Goal: Information Seeking & Learning: Find specific page/section

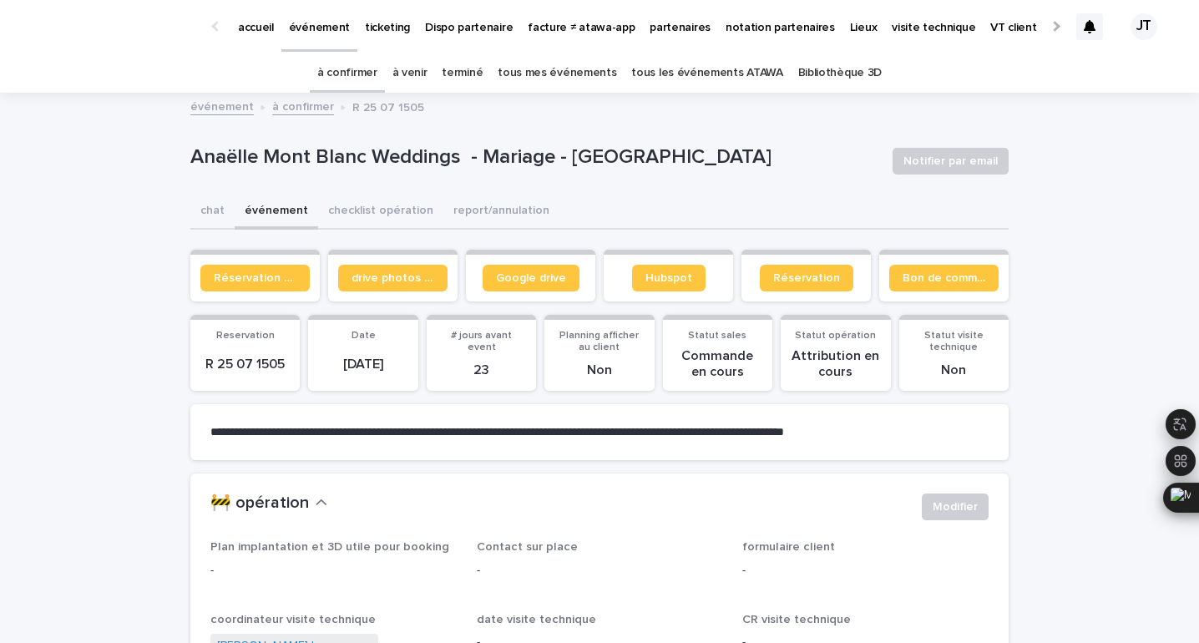
click at [650, 28] on p "partenaires" at bounding box center [680, 17] width 61 height 35
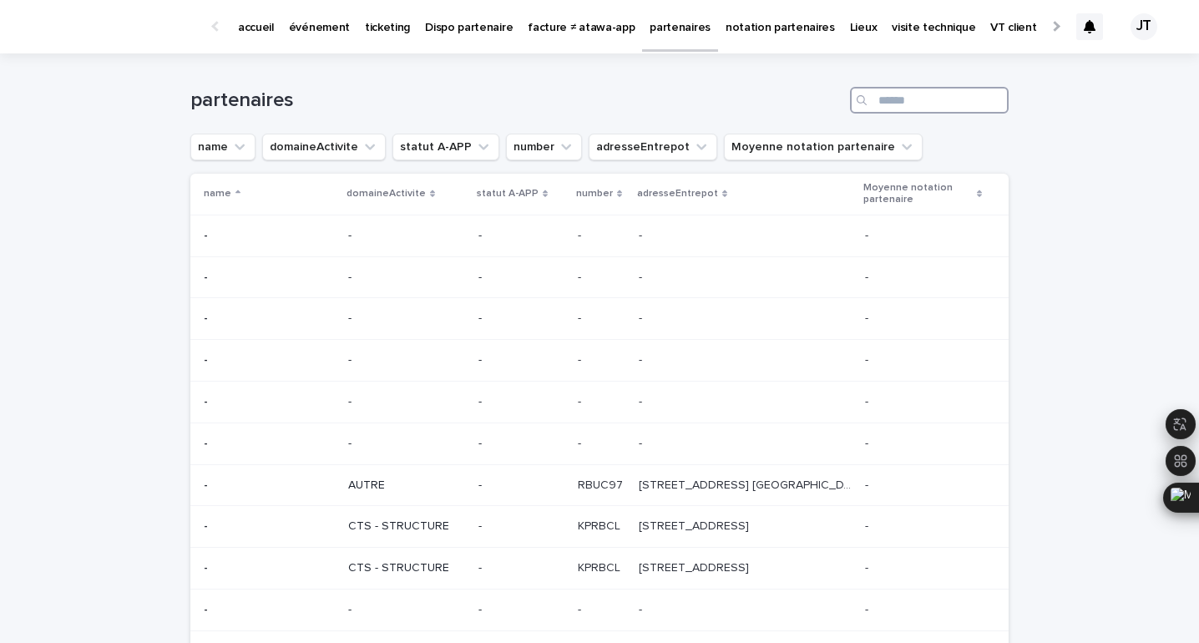
click at [885, 108] on input "Search" at bounding box center [929, 100] width 159 height 27
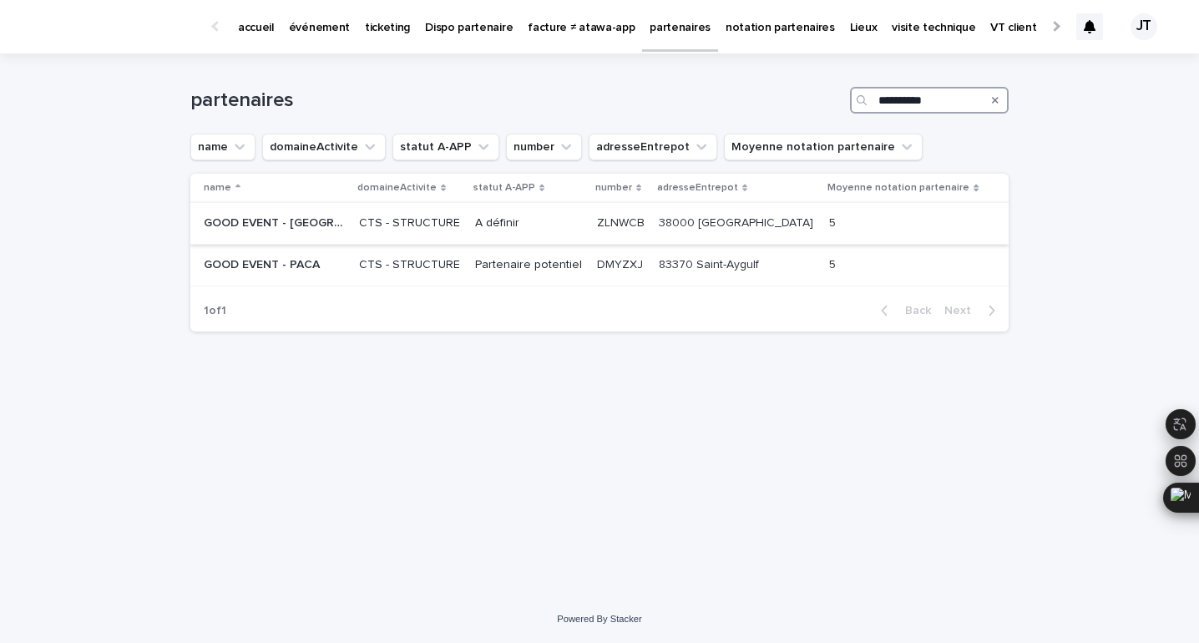
type input "**********"
click at [409, 229] on p "CTS - STRUCTURE" at bounding box center [410, 223] width 103 height 14
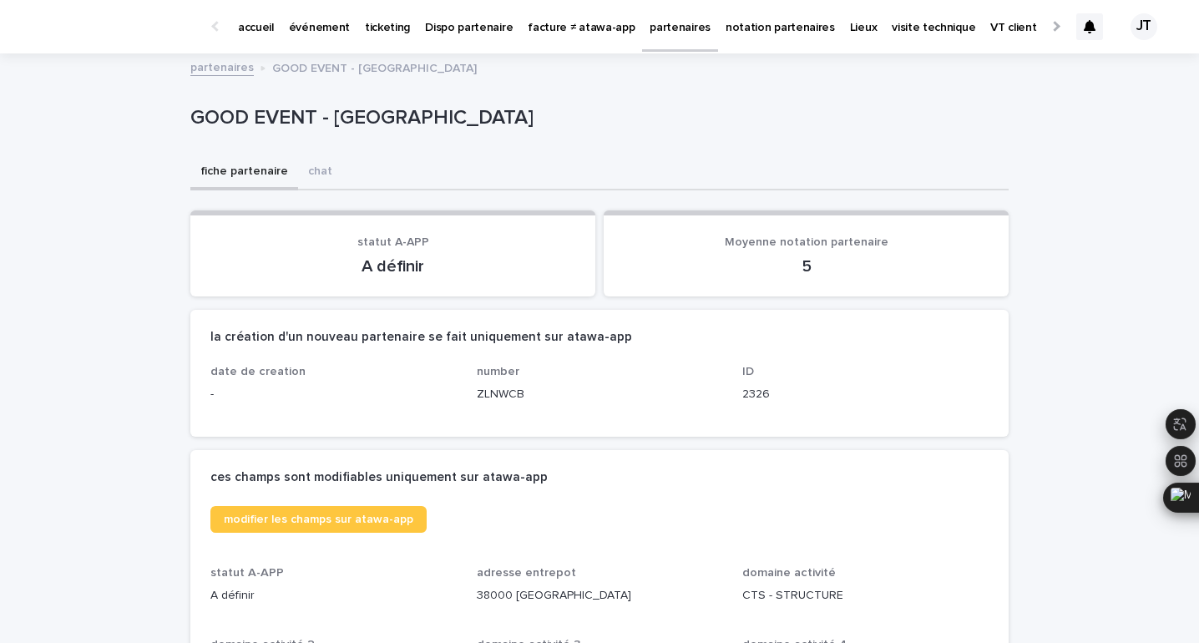
click at [310, 27] on p "événement" at bounding box center [319, 17] width 61 height 35
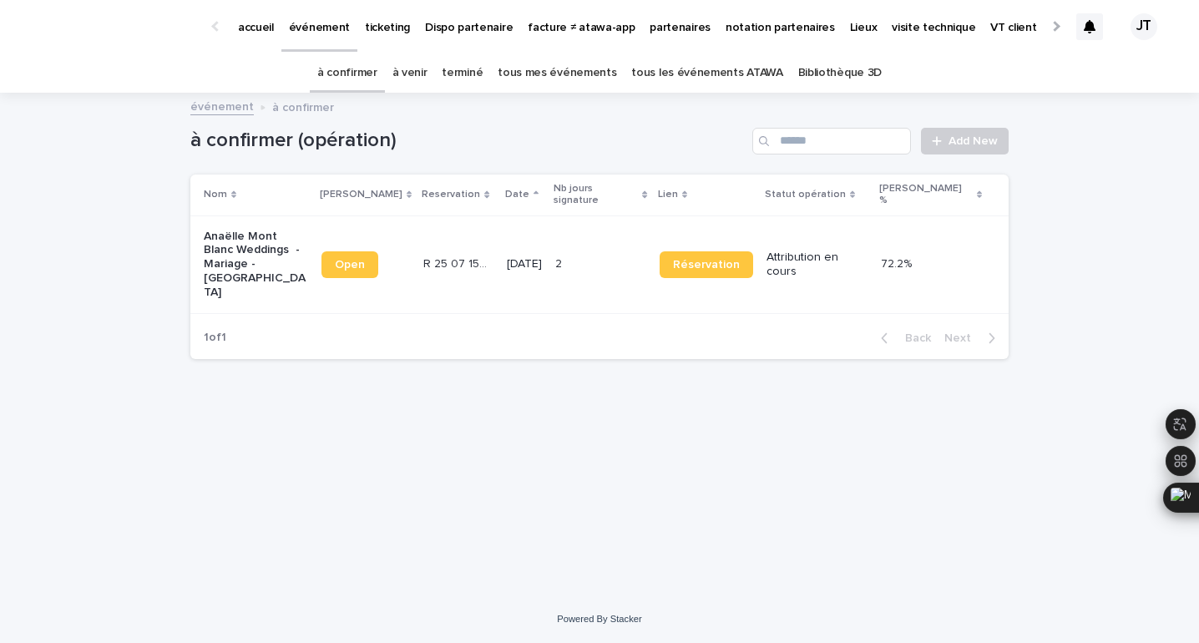
click at [278, 273] on div "Anaëlle Mont Blanc Weddings - Mariage - [GEOGRAPHIC_DATA]" at bounding box center [256, 264] width 104 height 83
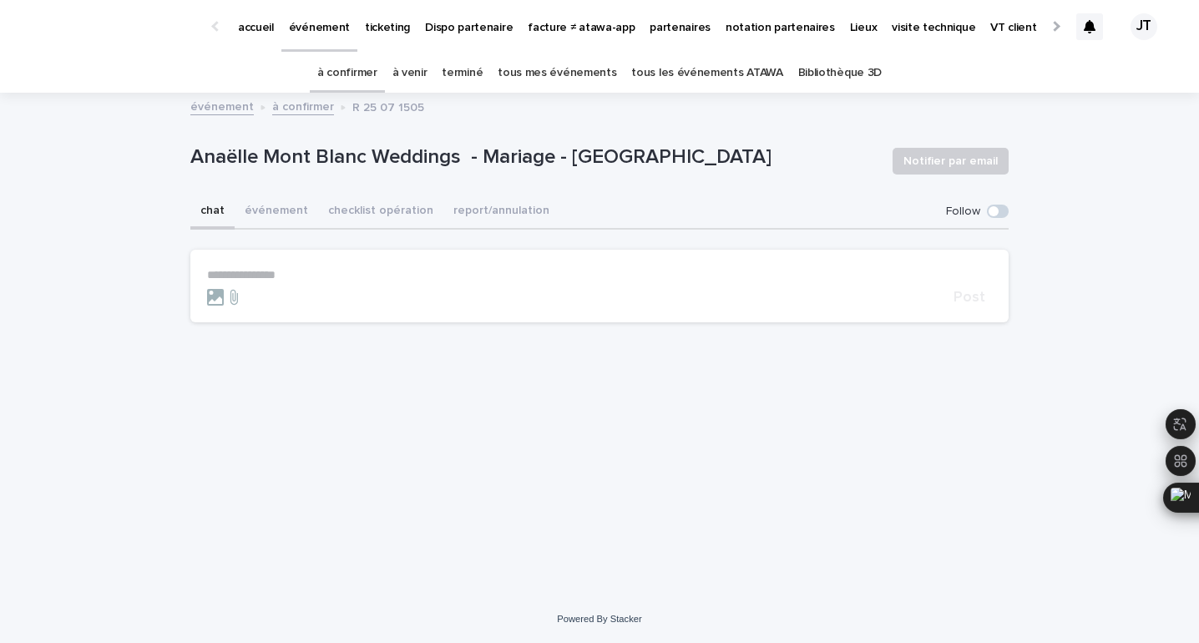
click at [593, 154] on p "Anaëlle Mont Blanc Weddings - Mariage - [GEOGRAPHIC_DATA]" at bounding box center [534, 157] width 689 height 24
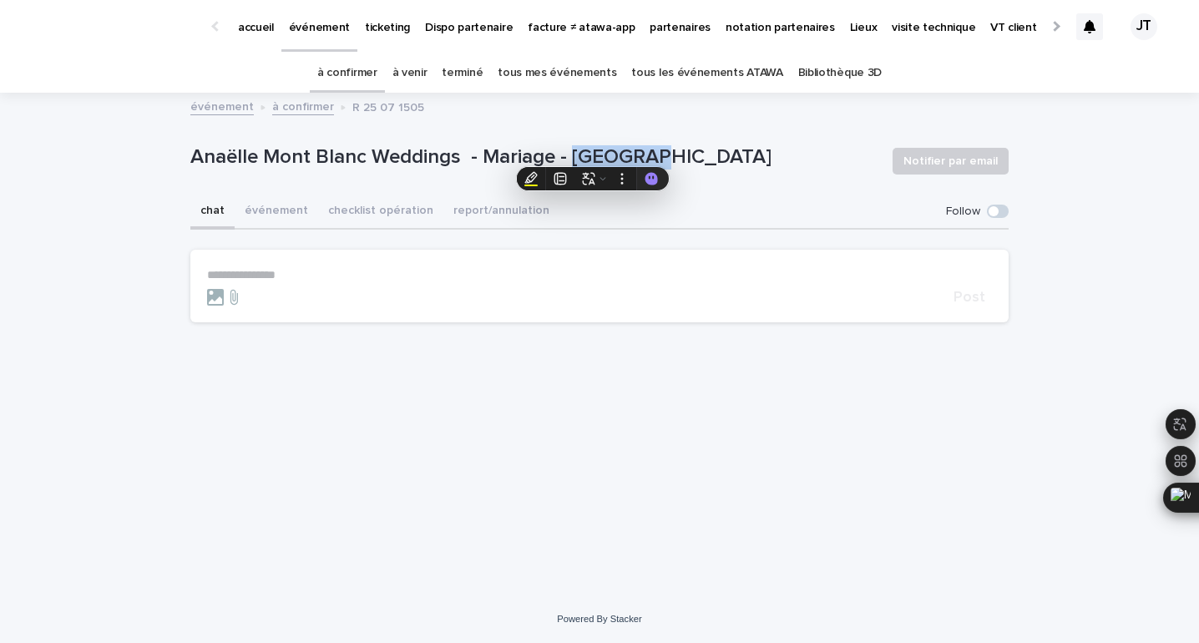
copy p "Chamonix"
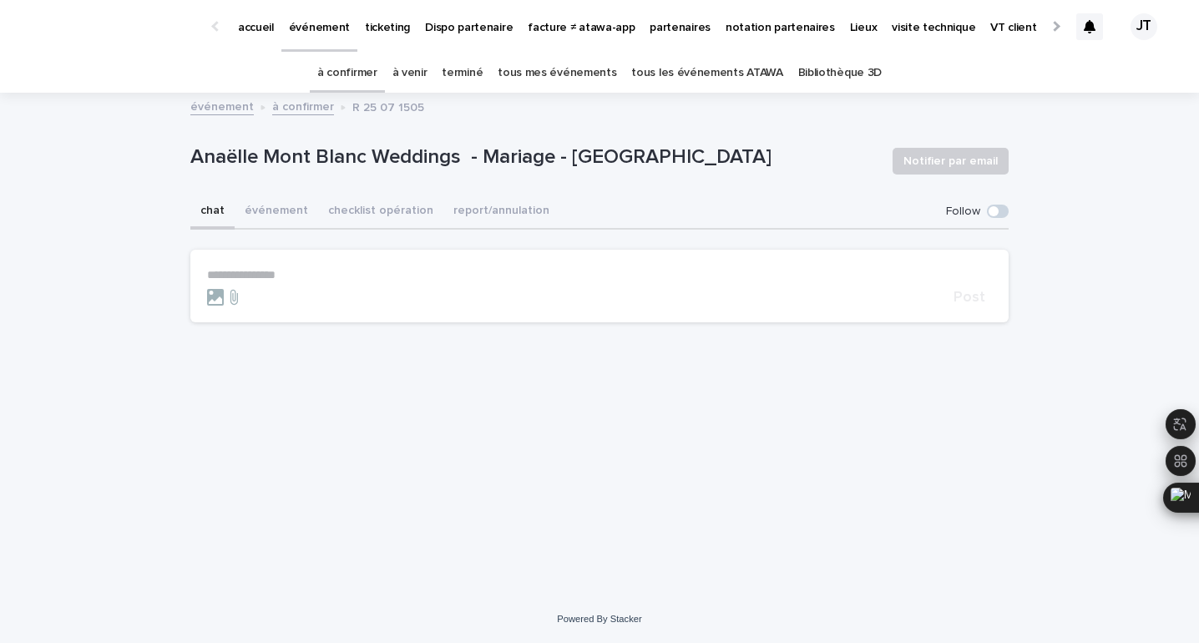
click at [1086, 28] on icon at bounding box center [1090, 26] width 12 height 13
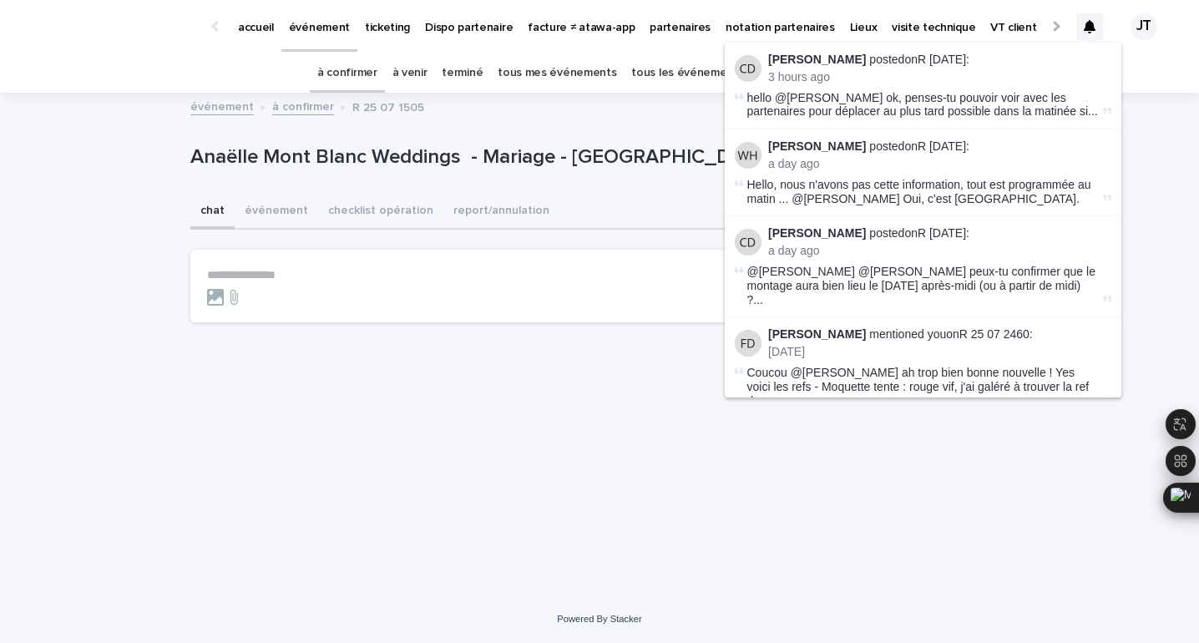
click at [326, 486] on div "**********" at bounding box center [599, 323] width 835 height 459
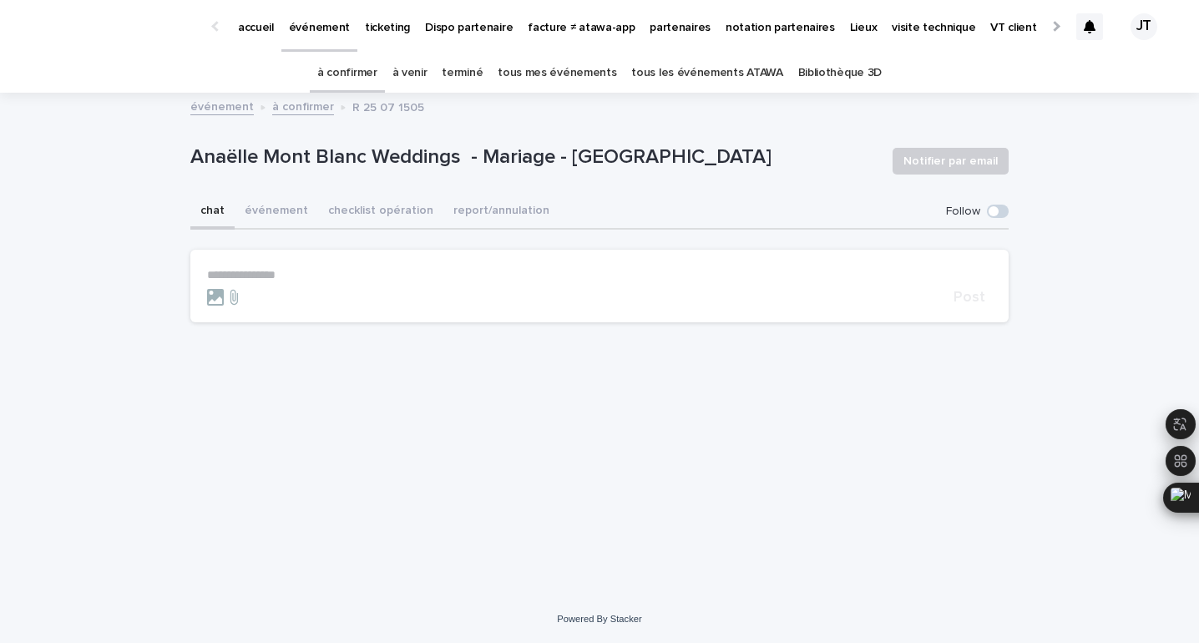
click at [425, 73] on link "à venir" at bounding box center [409, 72] width 35 height 39
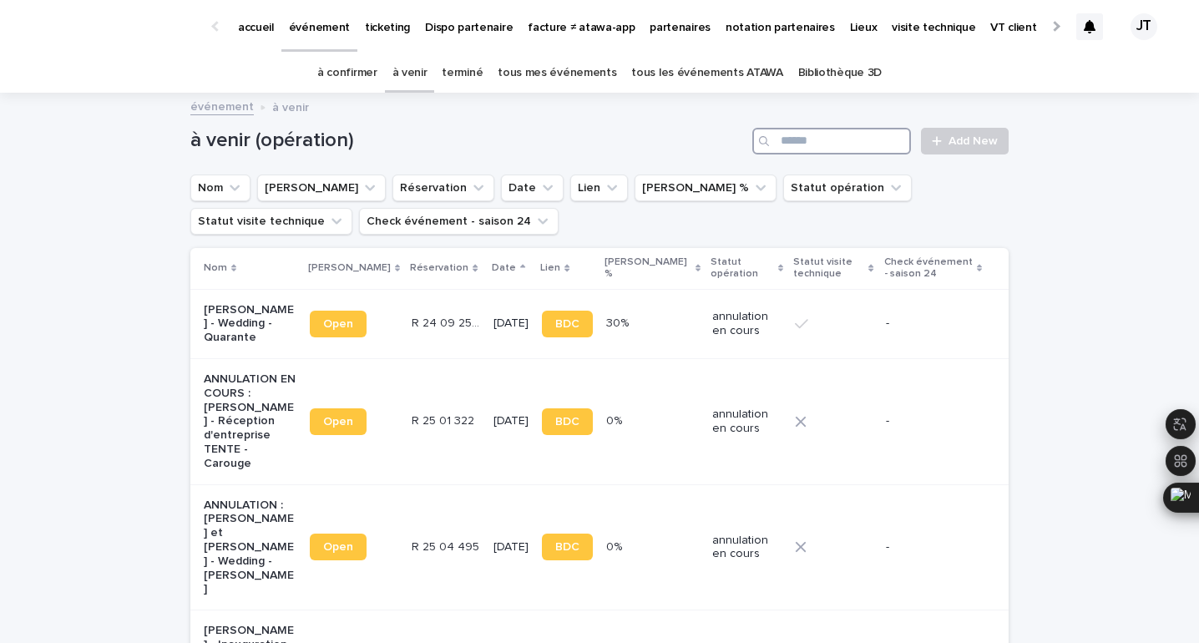
click at [831, 136] on input "Search" at bounding box center [831, 141] width 159 height 27
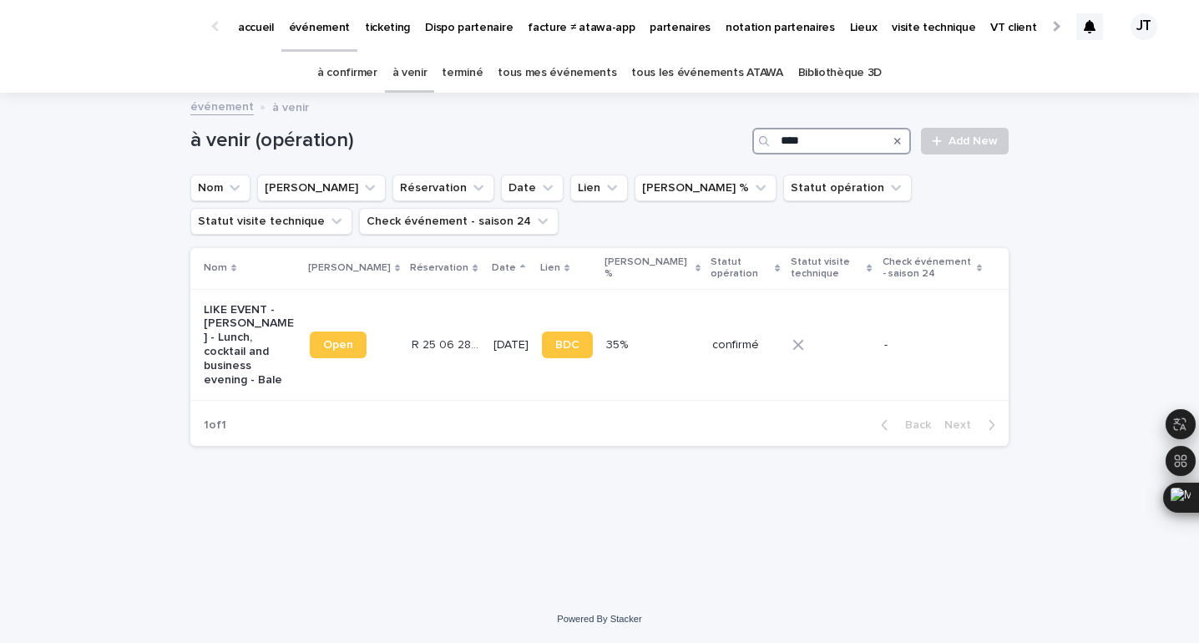
type input "****"
click at [405, 325] on td "R 25 06 2842 R 25 06 2842" at bounding box center [445, 345] width 81 height 112
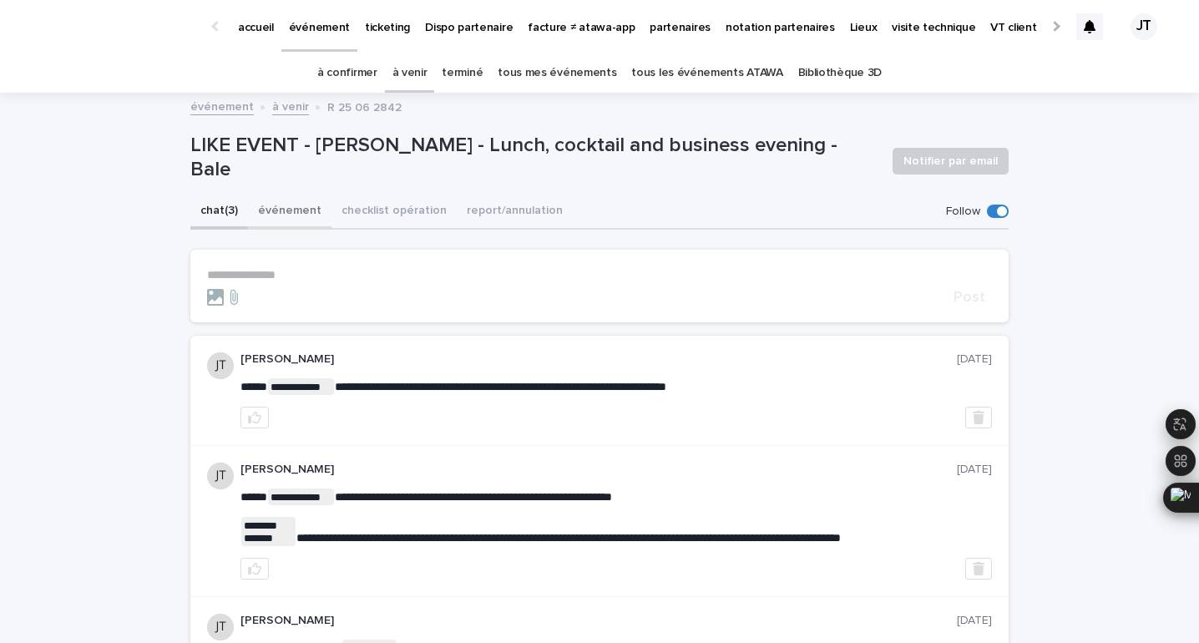
click at [294, 209] on button "événement" at bounding box center [289, 212] width 83 height 35
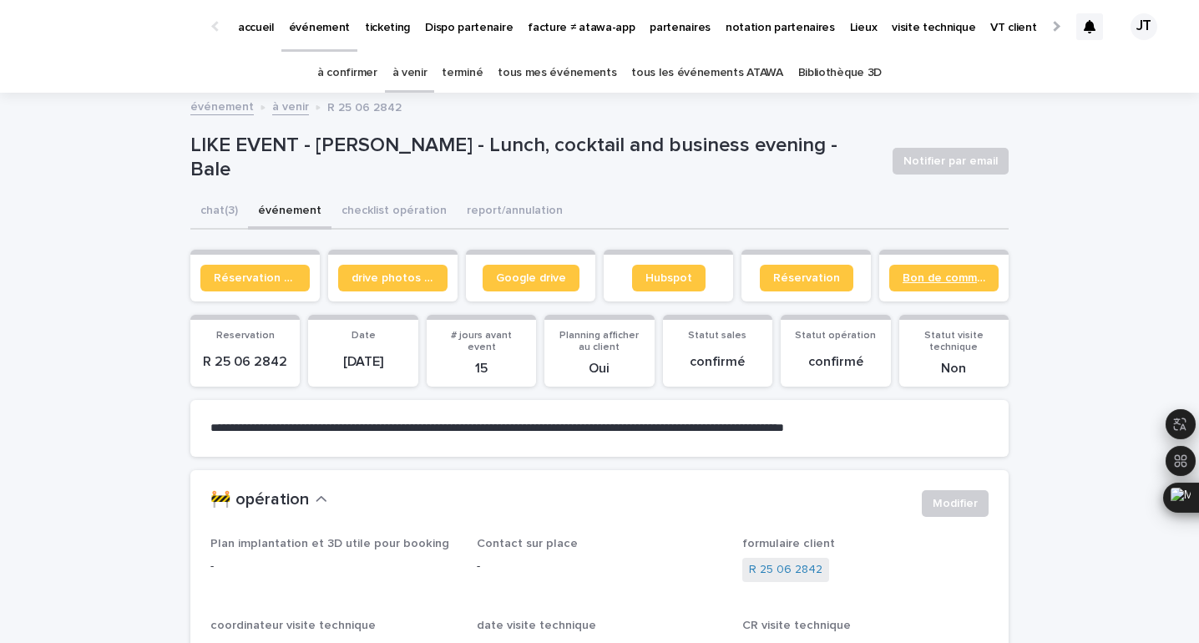
click at [929, 275] on span "Bon de commande" at bounding box center [943, 278] width 83 height 12
click at [549, 281] on span "Google drive" at bounding box center [531, 278] width 70 height 12
click at [656, 31] on p "partenaires" at bounding box center [680, 17] width 61 height 35
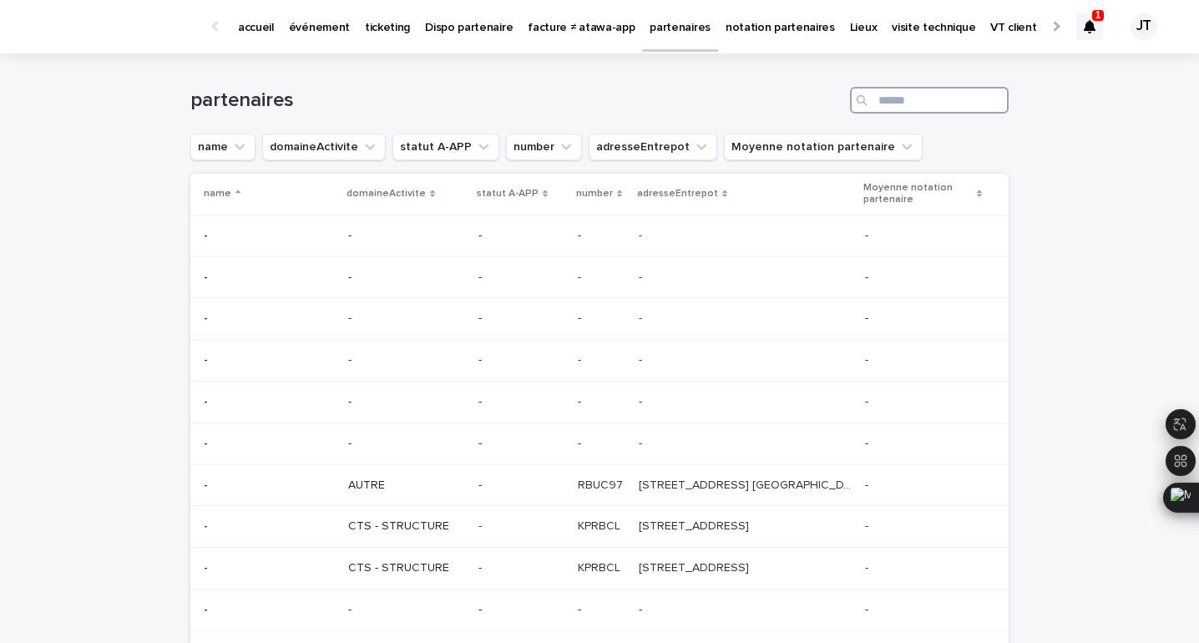
click at [895, 109] on input "Search" at bounding box center [929, 100] width 159 height 27
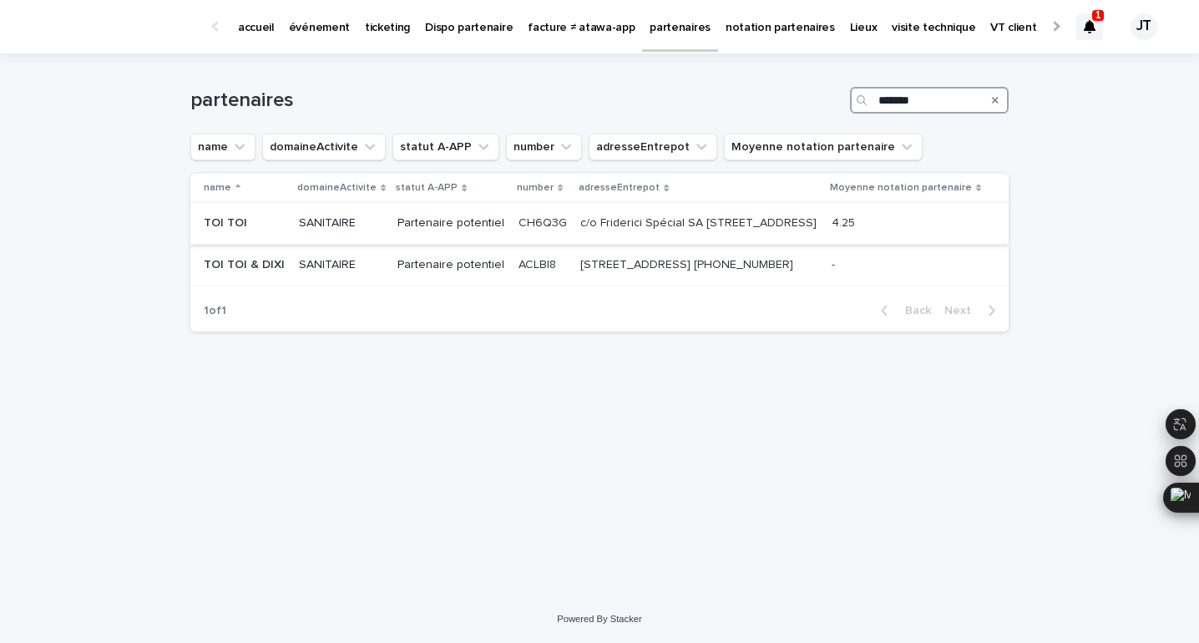
type input "*******"
click at [483, 240] on td "Partenaire potentiel" at bounding box center [451, 224] width 121 height 42
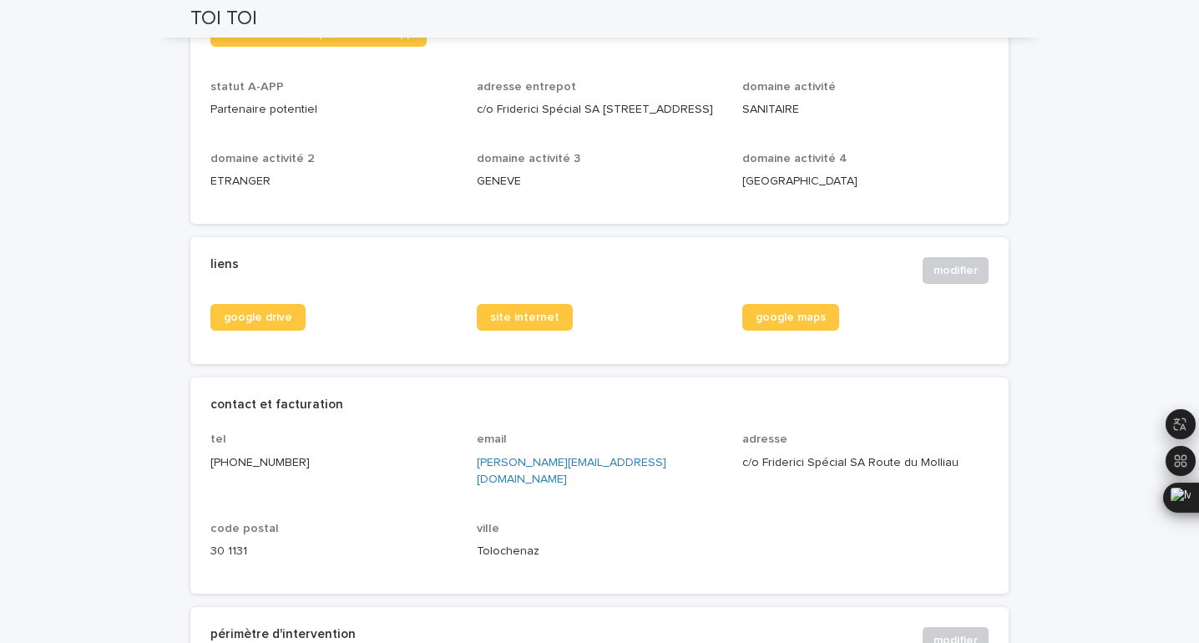
scroll to position [528, 0]
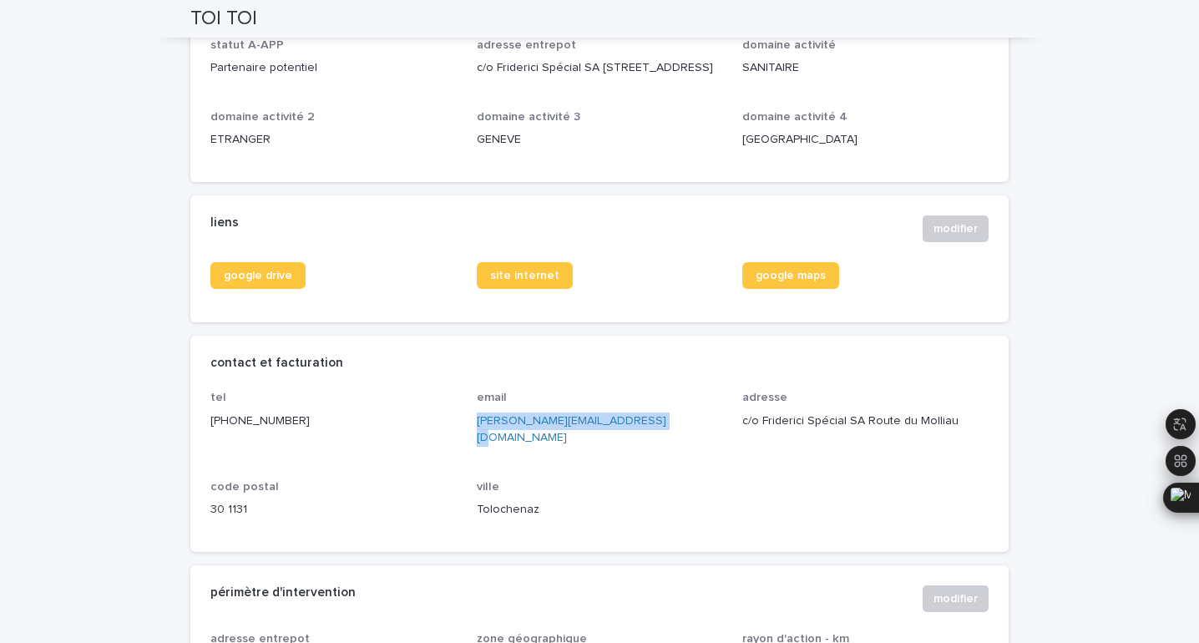
drag, startPoint x: 652, startPoint y: 437, endPoint x: 468, endPoint y: 429, distance: 184.7
click at [468, 429] on div "tel [PHONE_NUMBER] email [PERSON_NAME][EMAIL_ADDRESS][DOMAIN_NAME] adresse c/o …" at bounding box center [599, 461] width 778 height 141
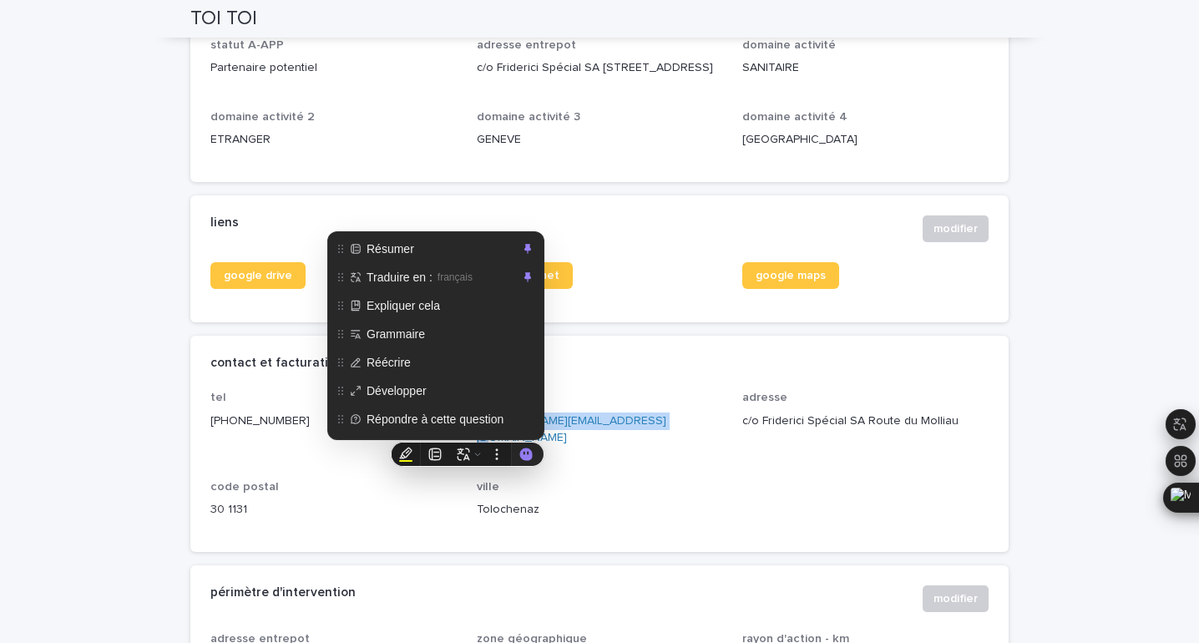
copy link "[PERSON_NAME][EMAIL_ADDRESS][DOMAIN_NAME]"
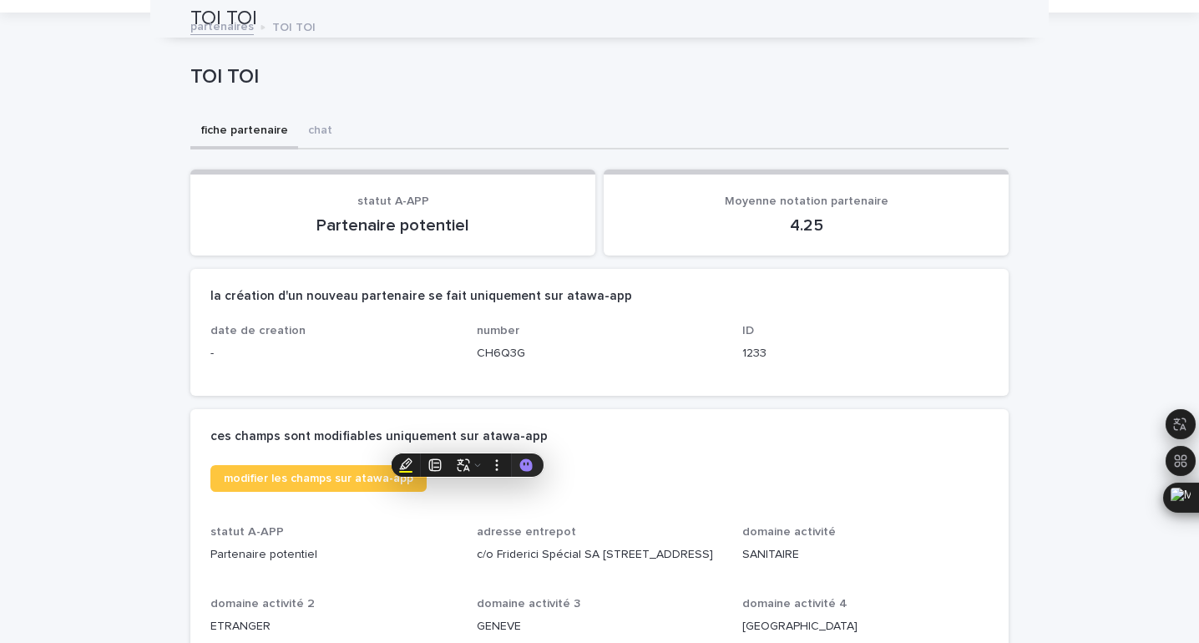
scroll to position [0, 0]
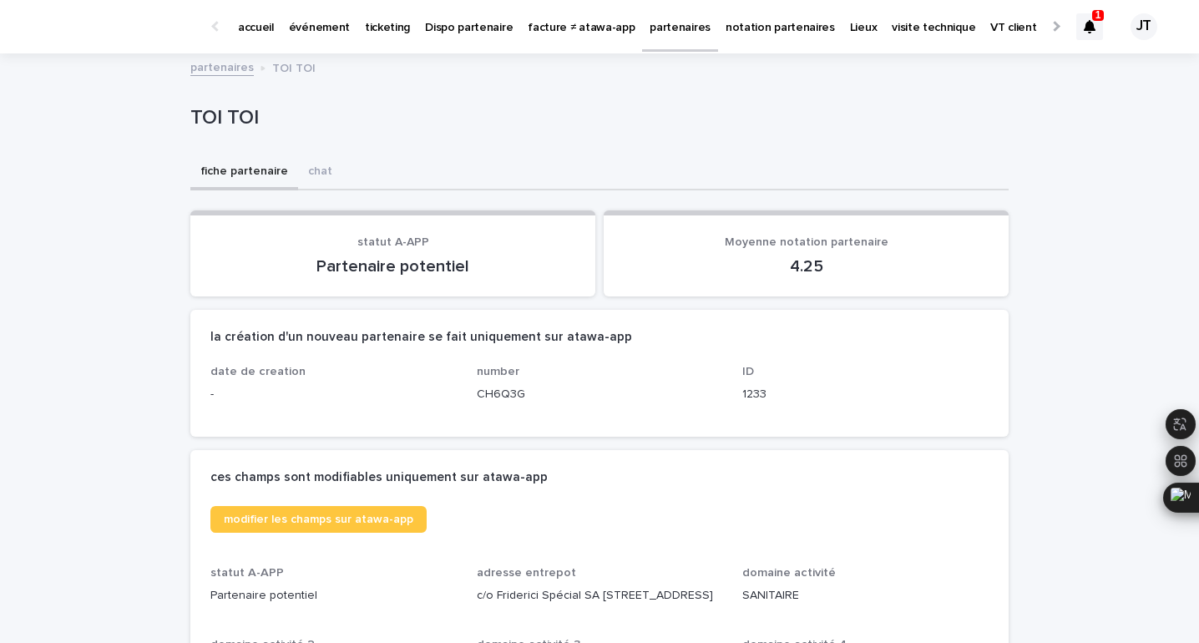
click at [652, 24] on p "partenaires" at bounding box center [680, 17] width 61 height 35
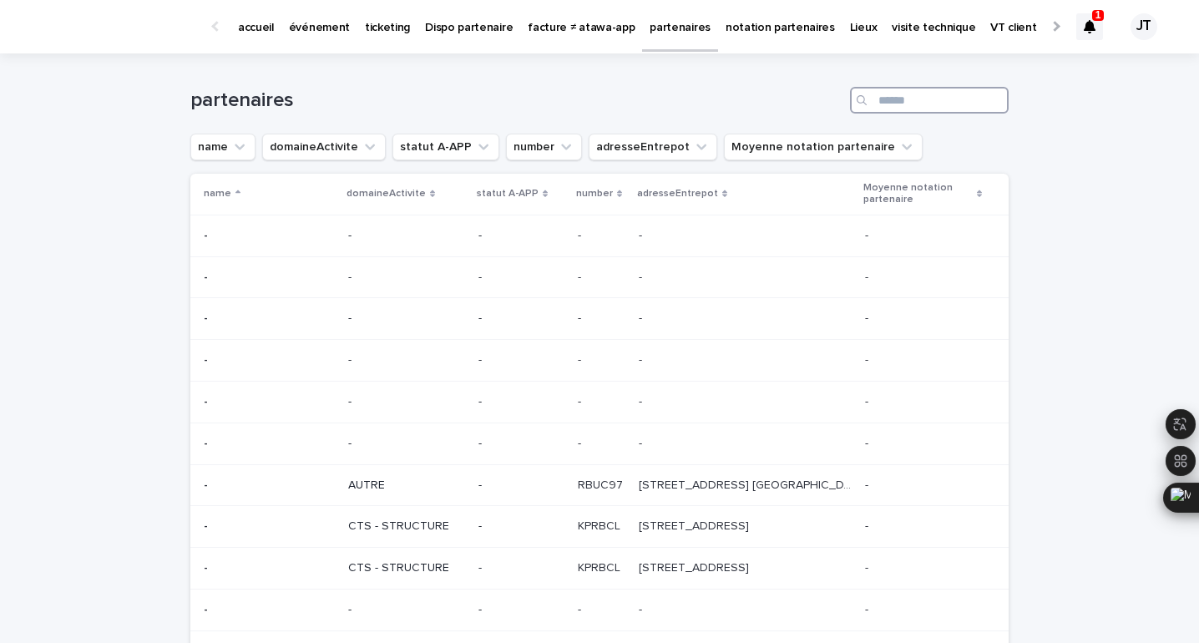
click at [943, 104] on input "Search" at bounding box center [929, 100] width 159 height 27
type input "*******"
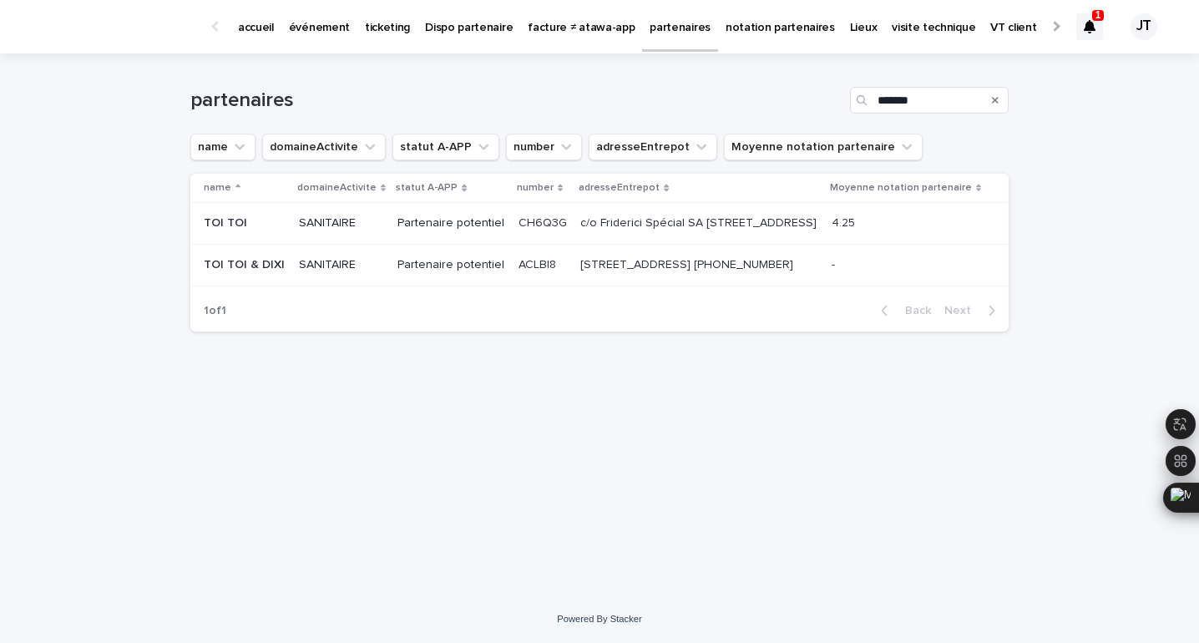
click at [350, 286] on td "SANITAIRE" at bounding box center [341, 266] width 99 height 42
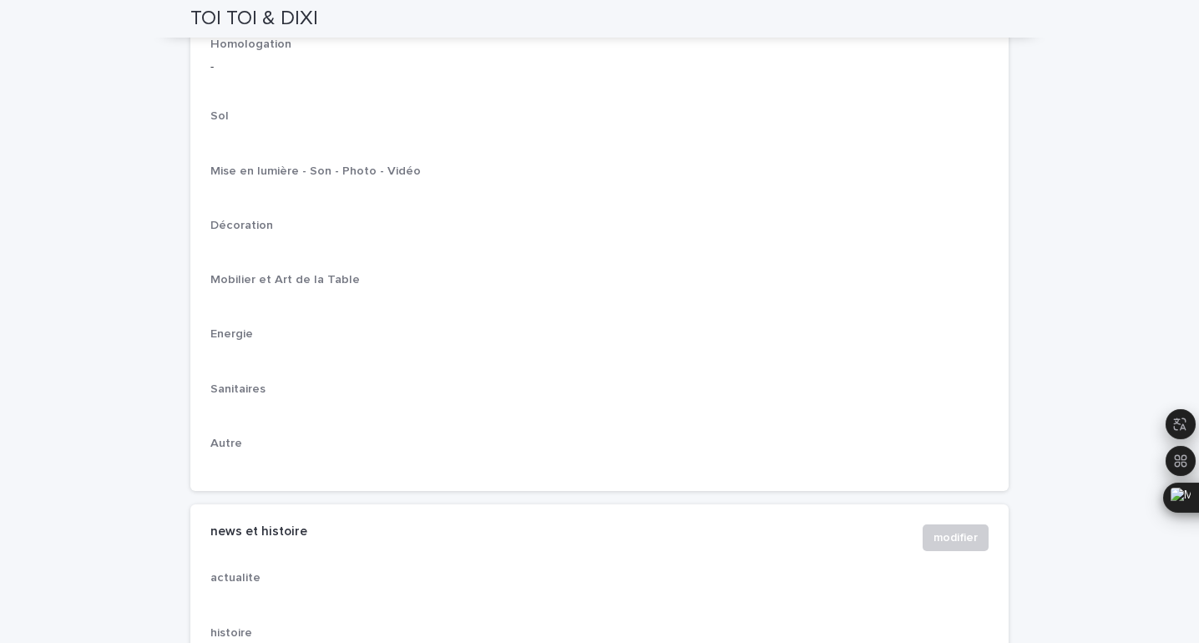
scroll to position [2360, 0]
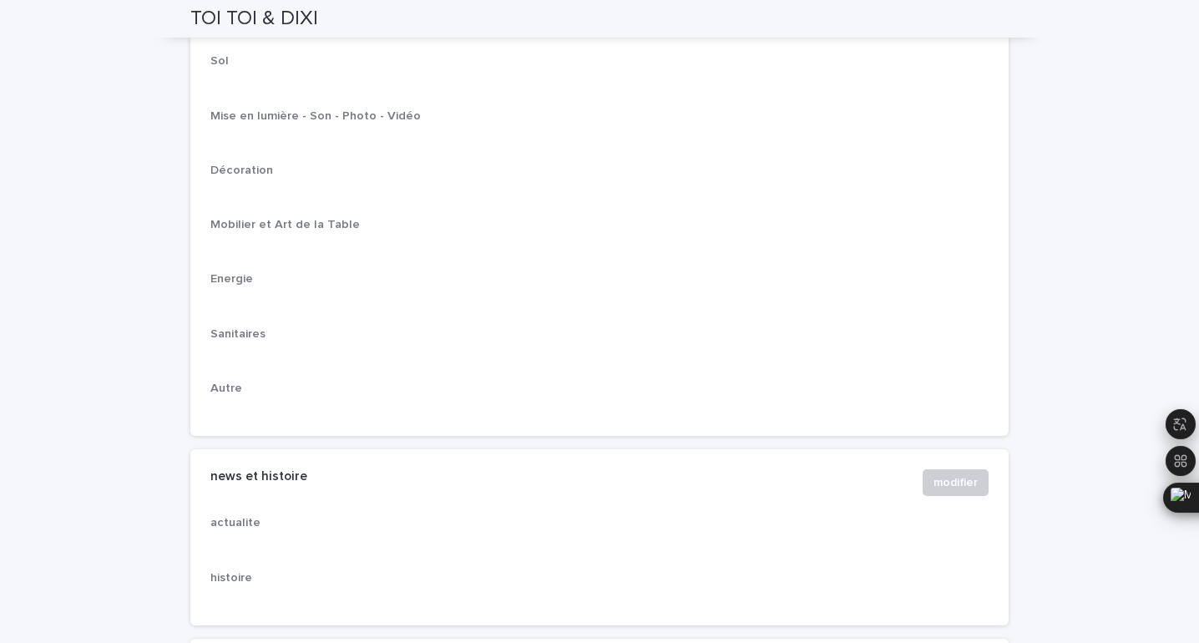
click at [287, 16] on h2 "TOI TOI & DIXI" at bounding box center [254, 19] width 128 height 24
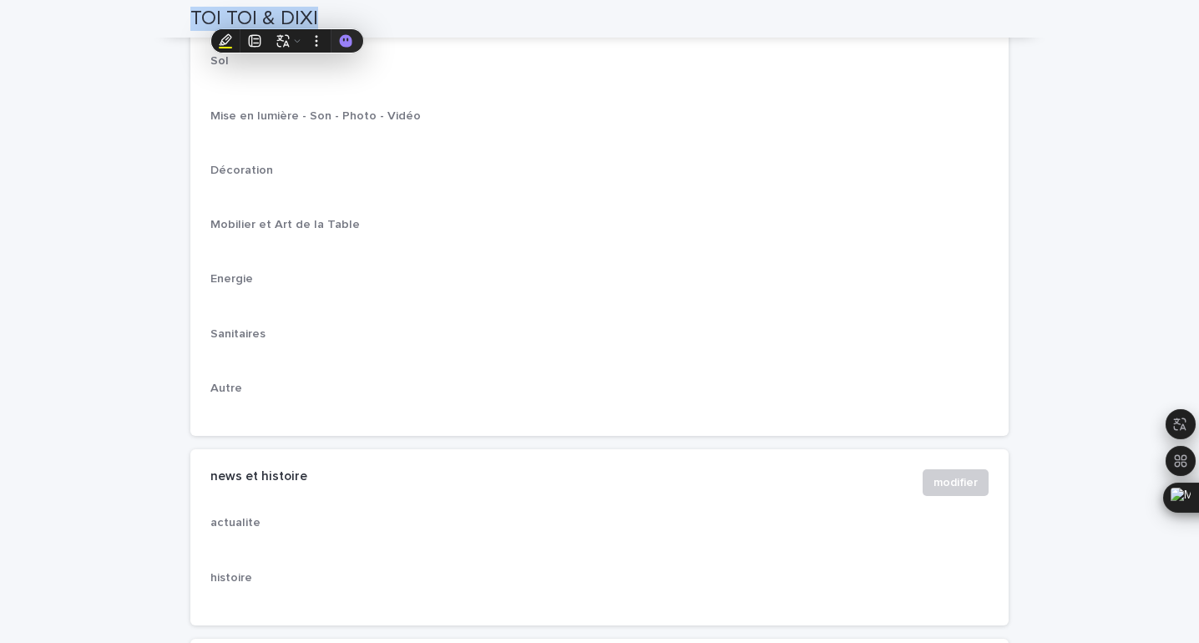
copy div "TOI TOI & DIXI"
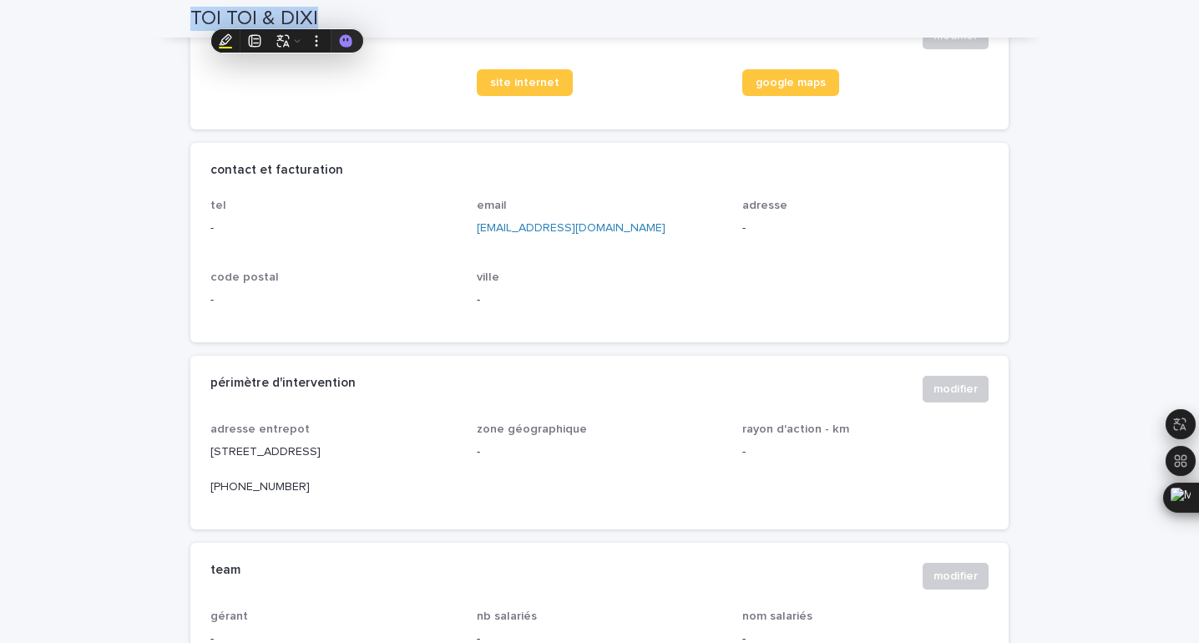
scroll to position [730, 0]
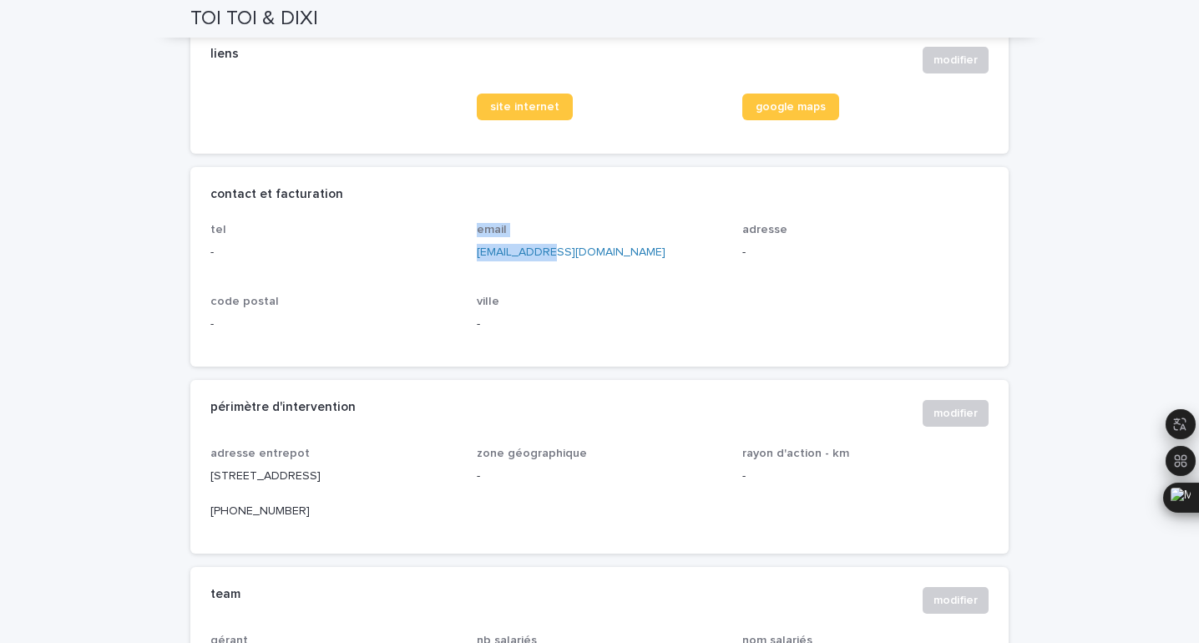
drag, startPoint x: 563, startPoint y: 255, endPoint x: 462, endPoint y: 249, distance: 100.4
click at [462, 249] on div "tel - email [EMAIL_ADDRESS][DOMAIN_NAME] adresse - code postal - ville -" at bounding box center [599, 285] width 778 height 124
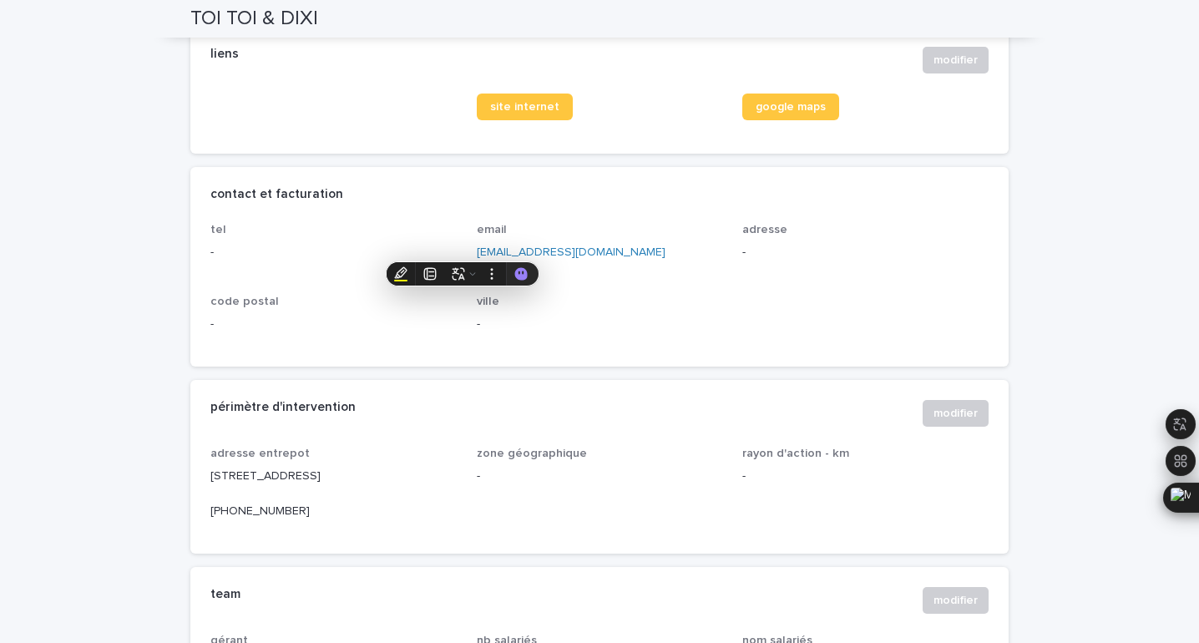
click at [544, 217] on div "contact et facturation" at bounding box center [599, 194] width 818 height 55
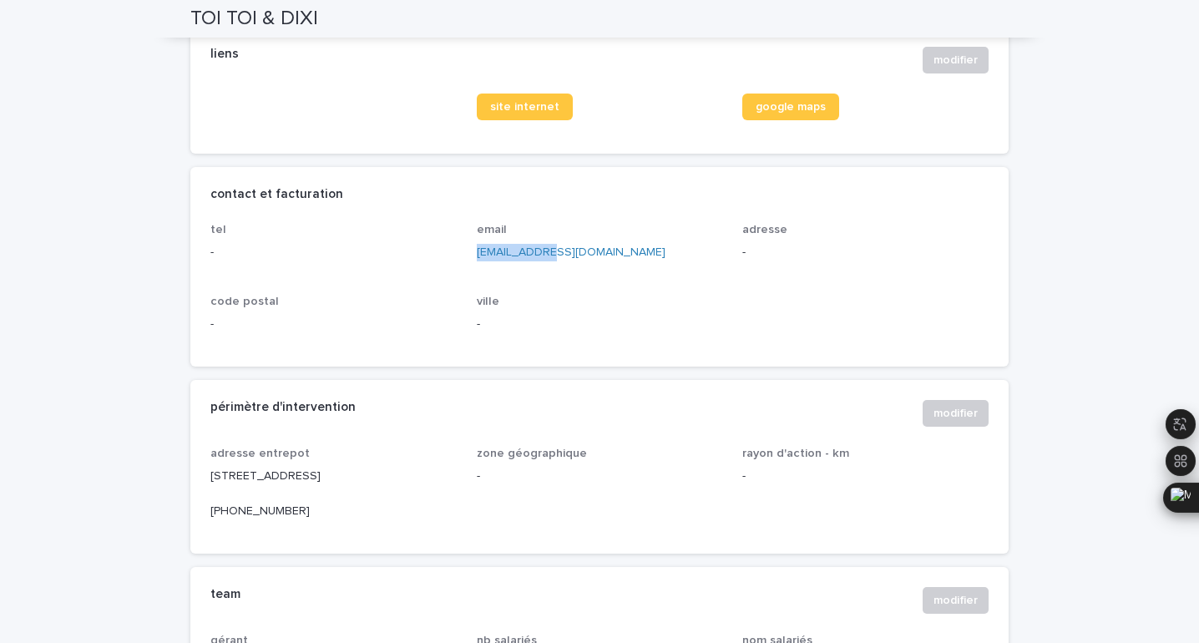
drag, startPoint x: 539, startPoint y: 227, endPoint x: 554, endPoint y: 260, distance: 35.9
click at [554, 260] on div "email [EMAIL_ADDRESS][DOMAIN_NAME]" at bounding box center [600, 249] width 246 height 52
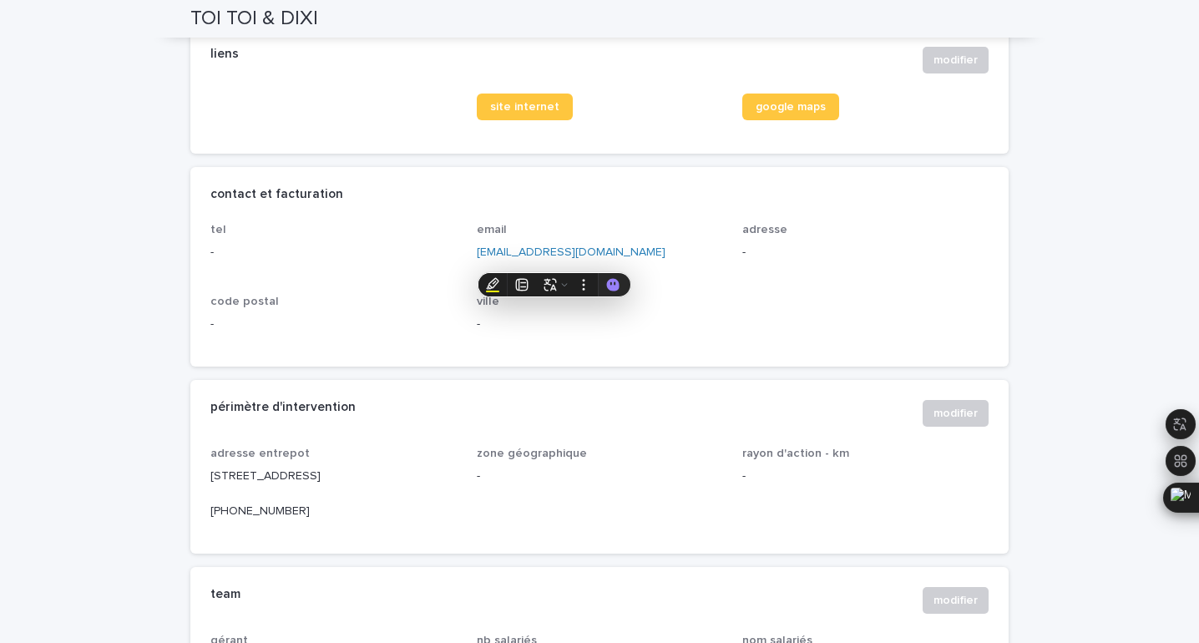
click at [574, 216] on div "contact et facturation" at bounding box center [599, 194] width 818 height 55
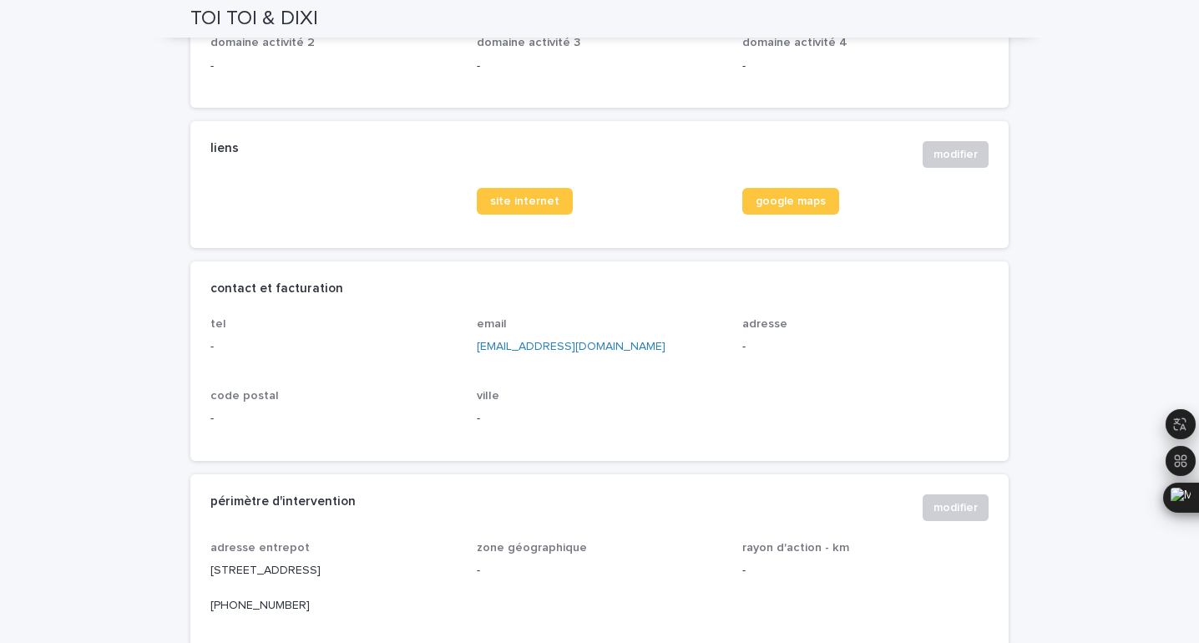
scroll to position [622, 0]
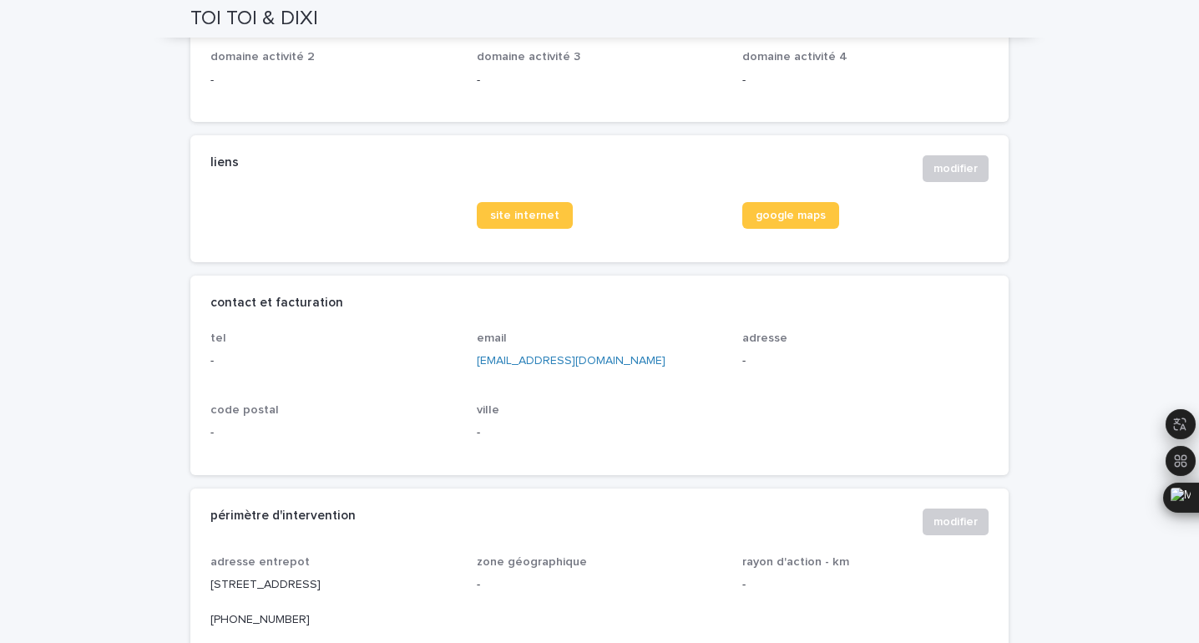
click at [318, 582] on p "[STREET_ADDRESS] [PHONE_NUMBER]" at bounding box center [333, 602] width 246 height 52
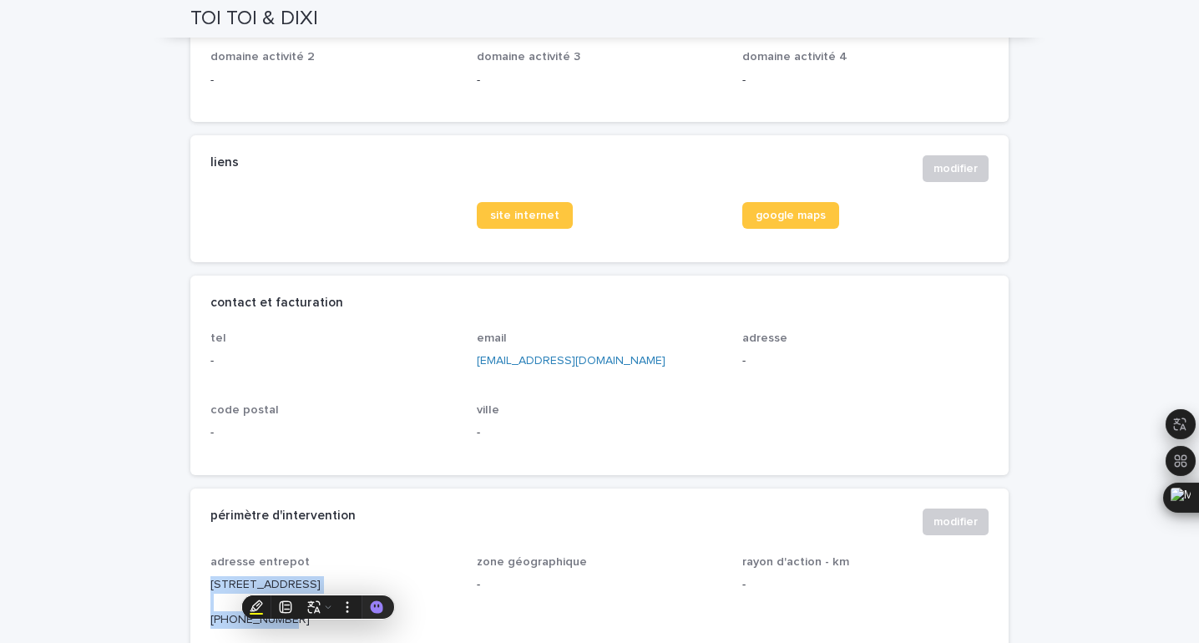
copy p "[STREET_ADDRESS]"
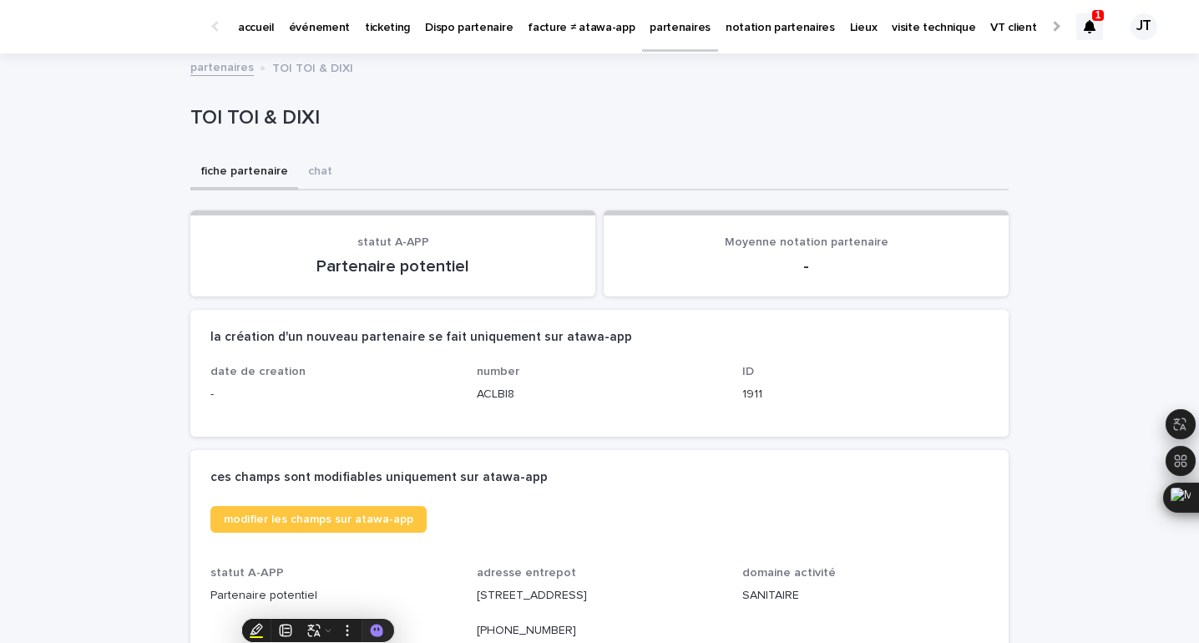
click at [1084, 28] on icon at bounding box center [1090, 26] width 12 height 13
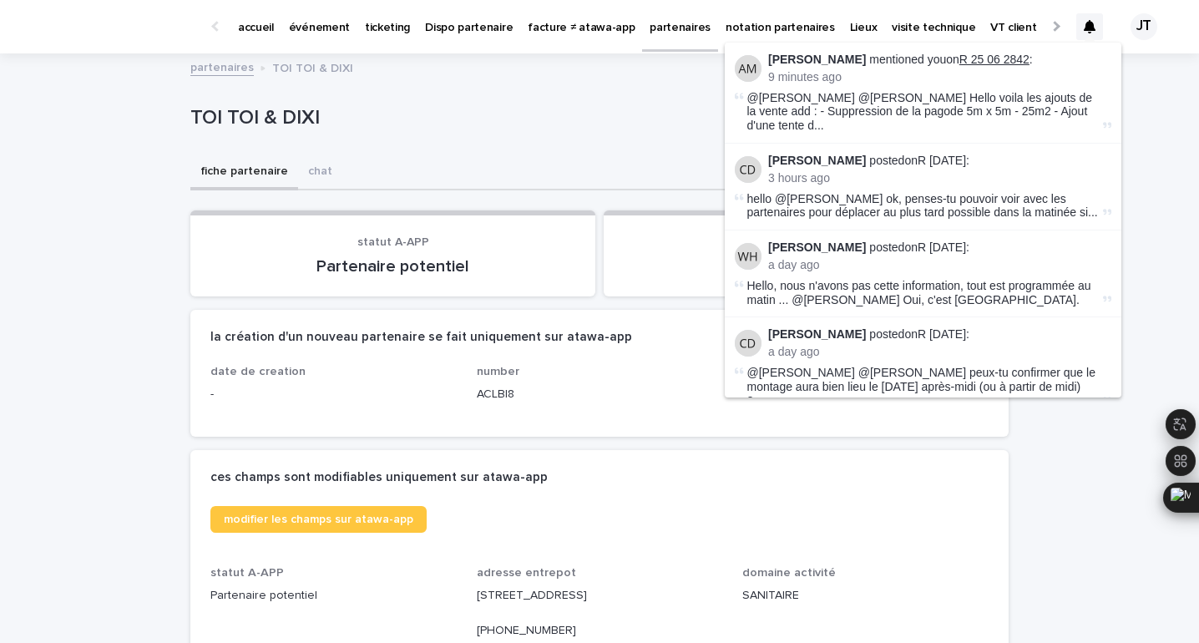
click at [1029, 54] on link "R 25 06 2842" at bounding box center [994, 59] width 70 height 13
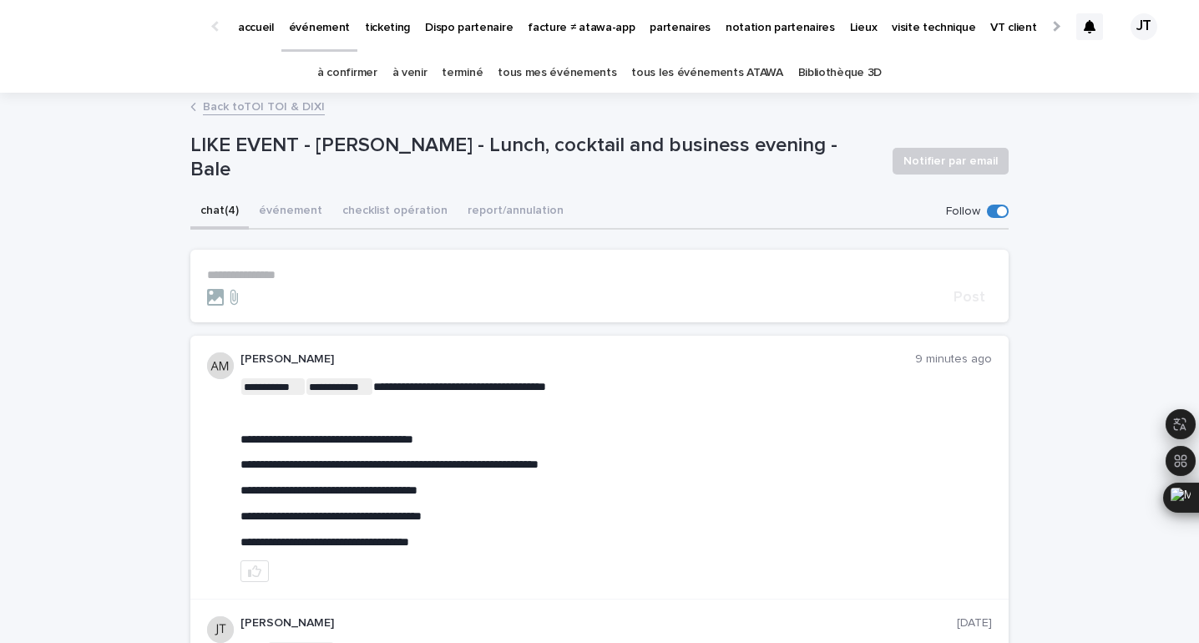
click at [477, 271] on p "**********" at bounding box center [599, 275] width 785 height 14
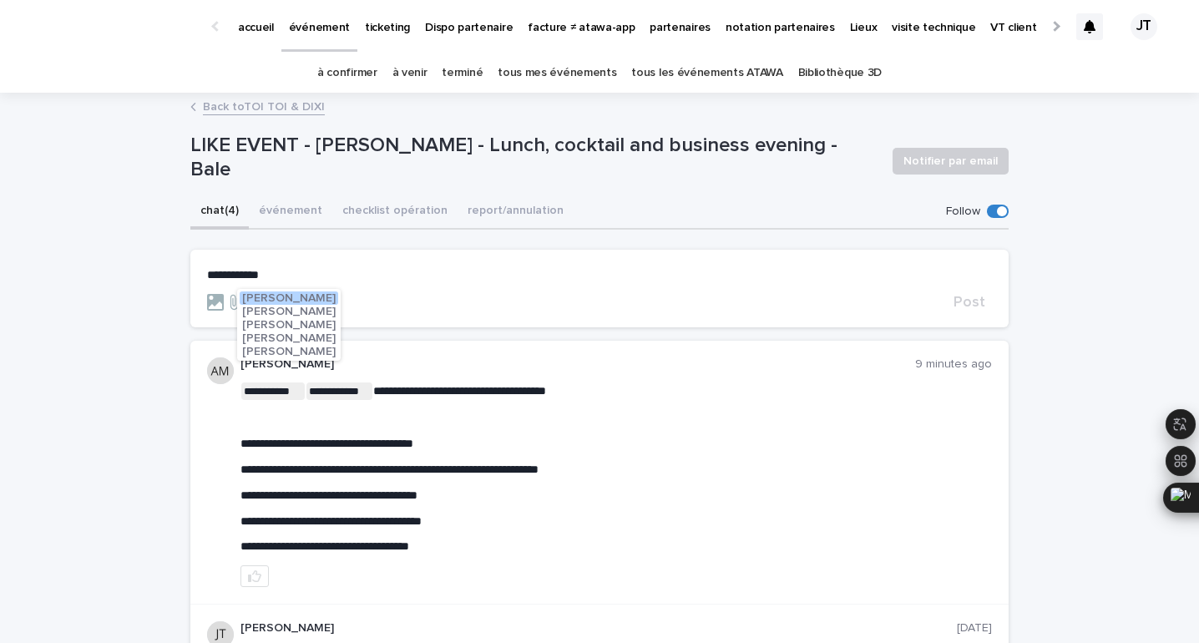
click at [336, 337] on span "[PERSON_NAME]" at bounding box center [289, 338] width 94 height 12
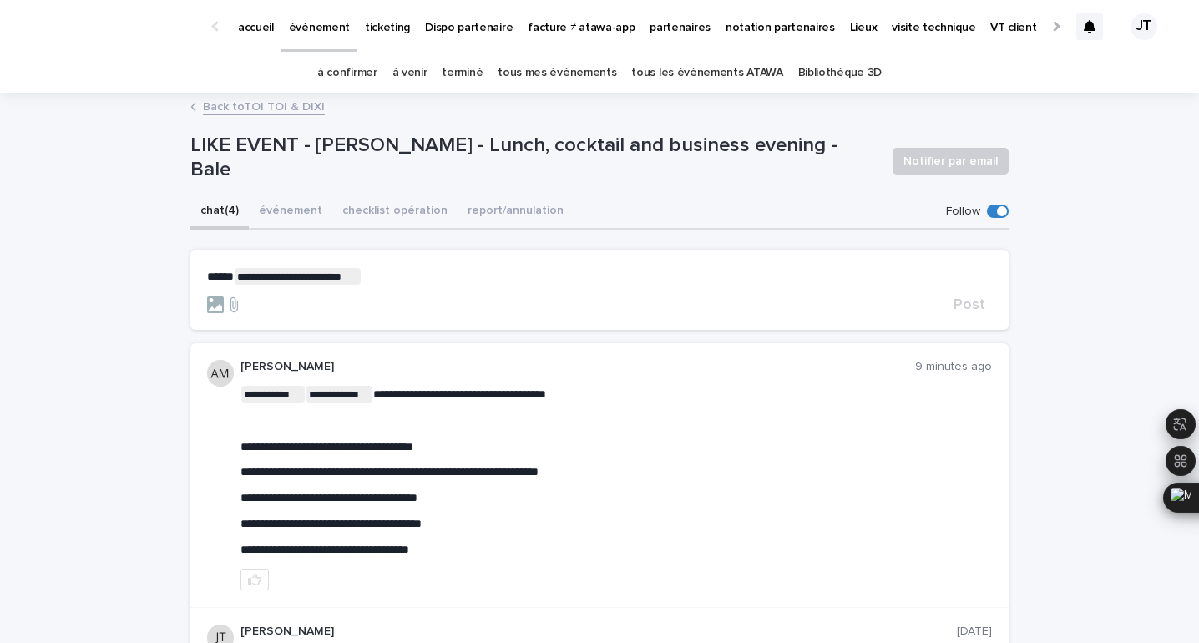
click at [391, 274] on p "**********" at bounding box center [599, 276] width 785 height 17
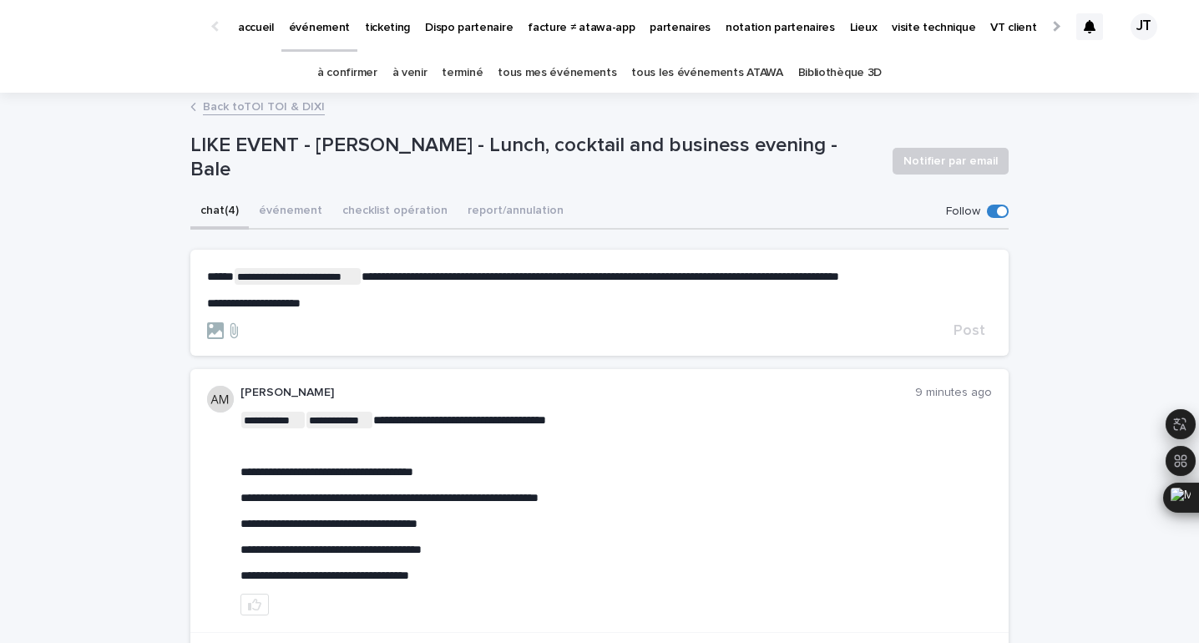
click at [301, 306] on span "**********" at bounding box center [254, 303] width 94 height 12
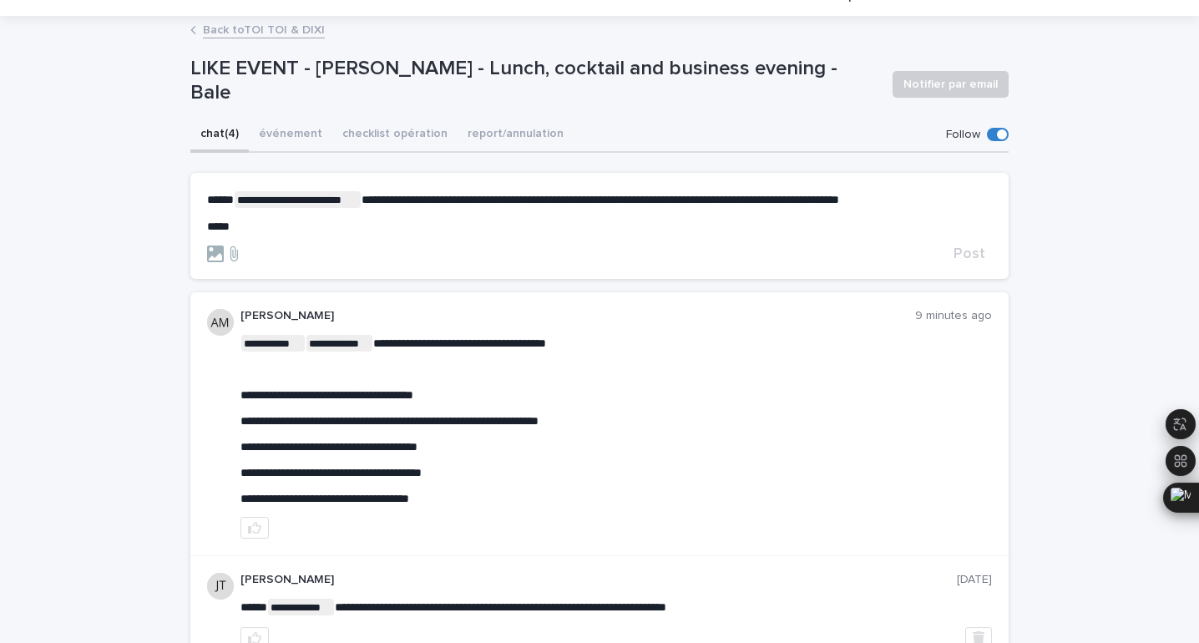
scroll to position [81, 0]
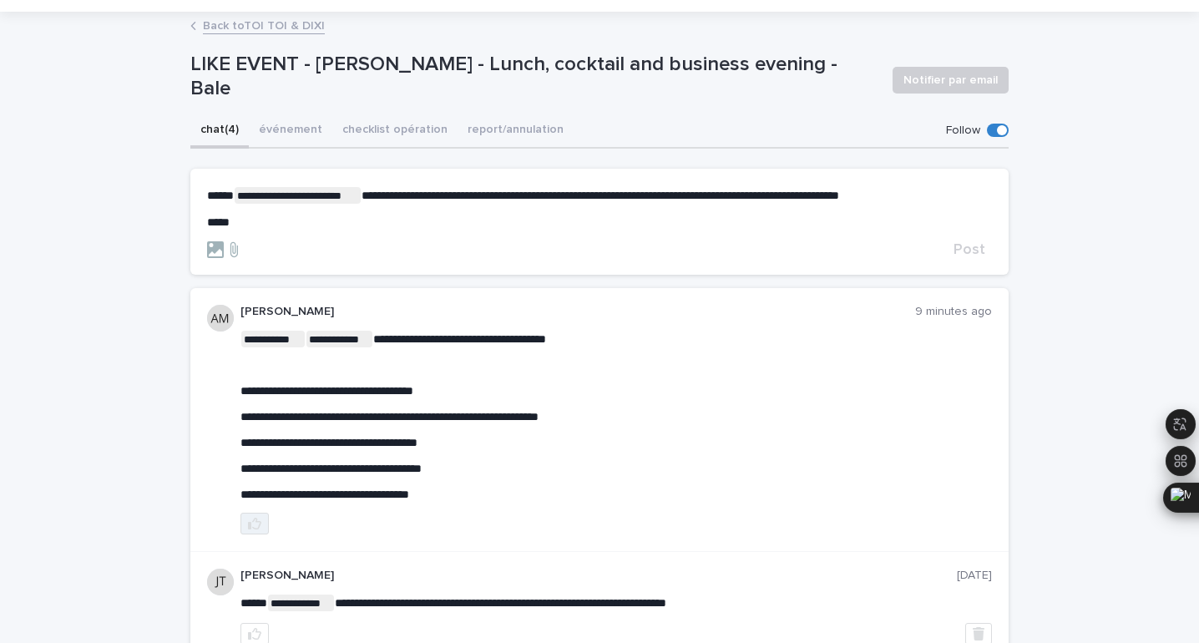
click at [254, 518] on icon "button" at bounding box center [254, 524] width 13 height 12
click at [968, 244] on span "Post" at bounding box center [969, 249] width 32 height 15
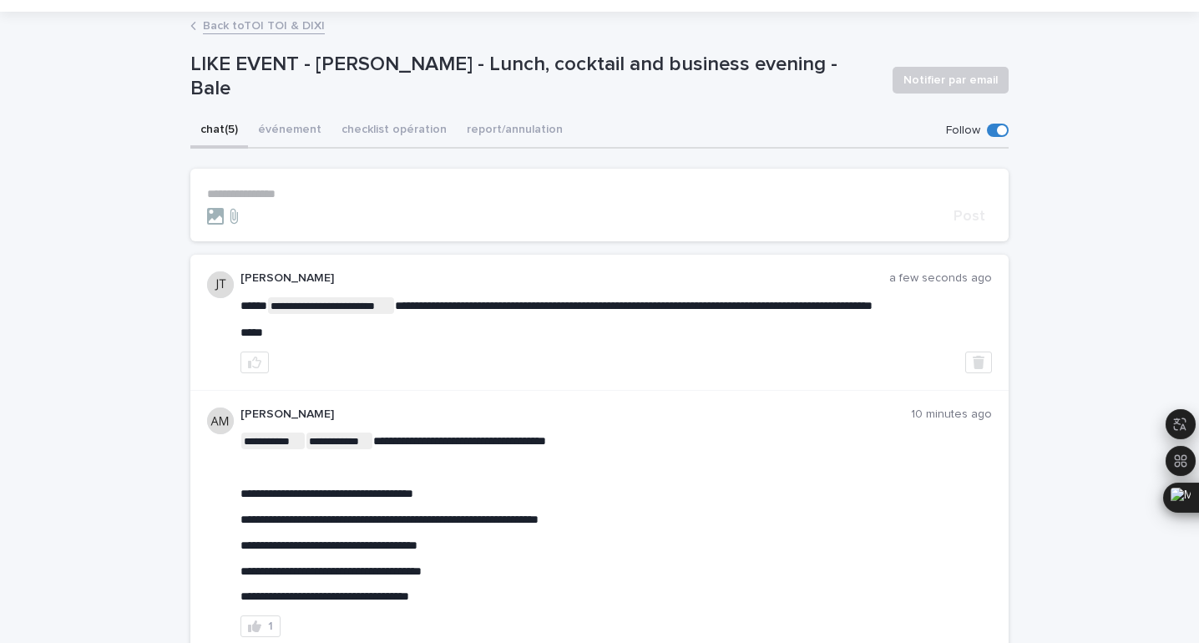
scroll to position [0, 0]
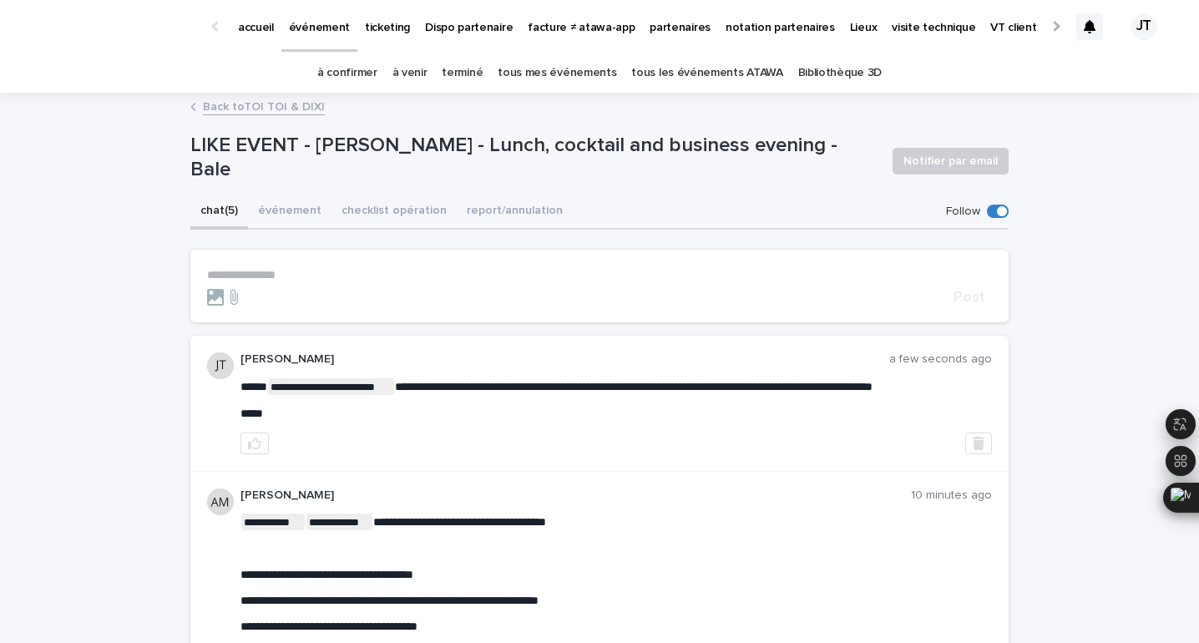
click at [760, 69] on link "tous les événements ATAWA" at bounding box center [706, 72] width 151 height 39
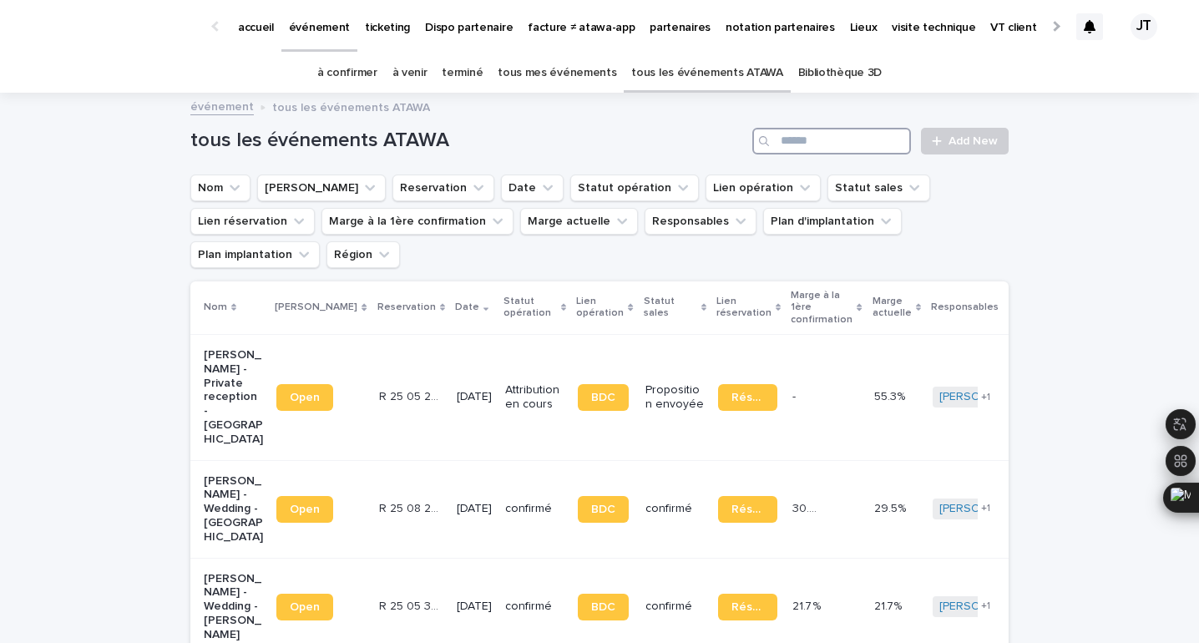
click at [842, 144] on input "Search" at bounding box center [831, 141] width 159 height 27
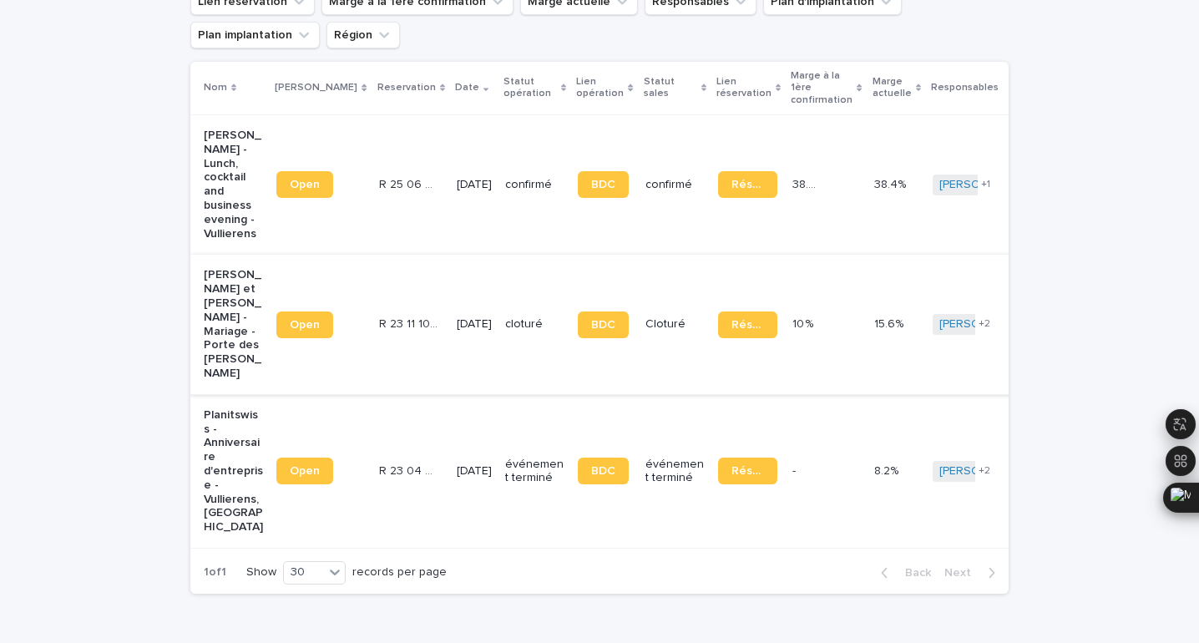
scroll to position [199, 0]
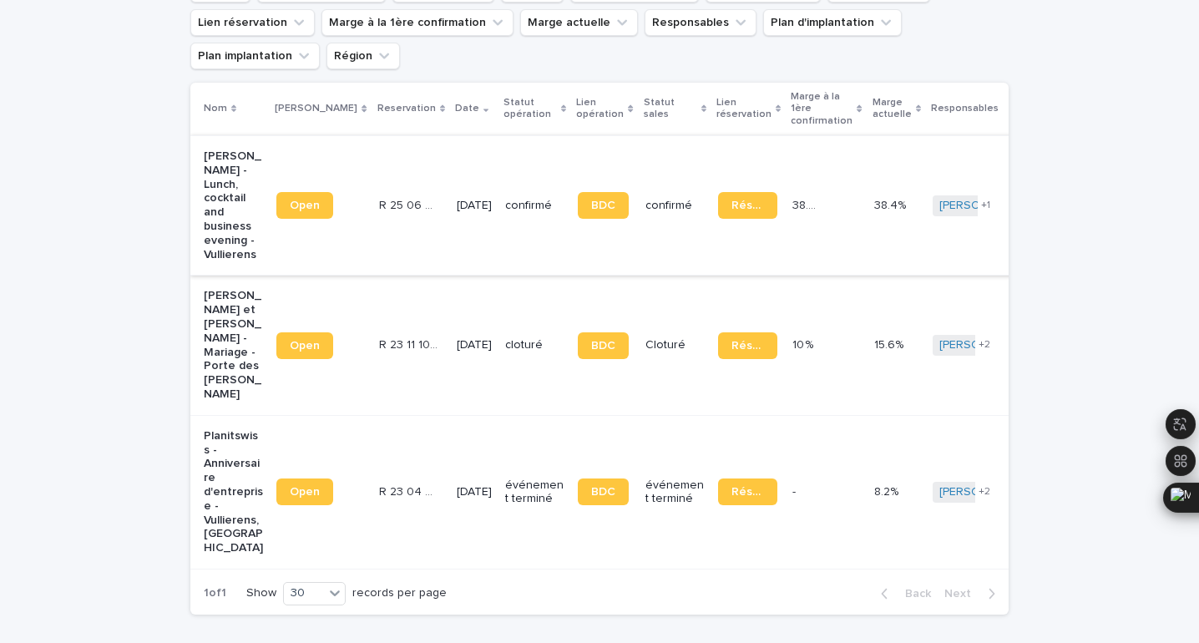
type input "*****"
click at [455, 208] on td "[DATE]" at bounding box center [474, 204] width 48 height 139
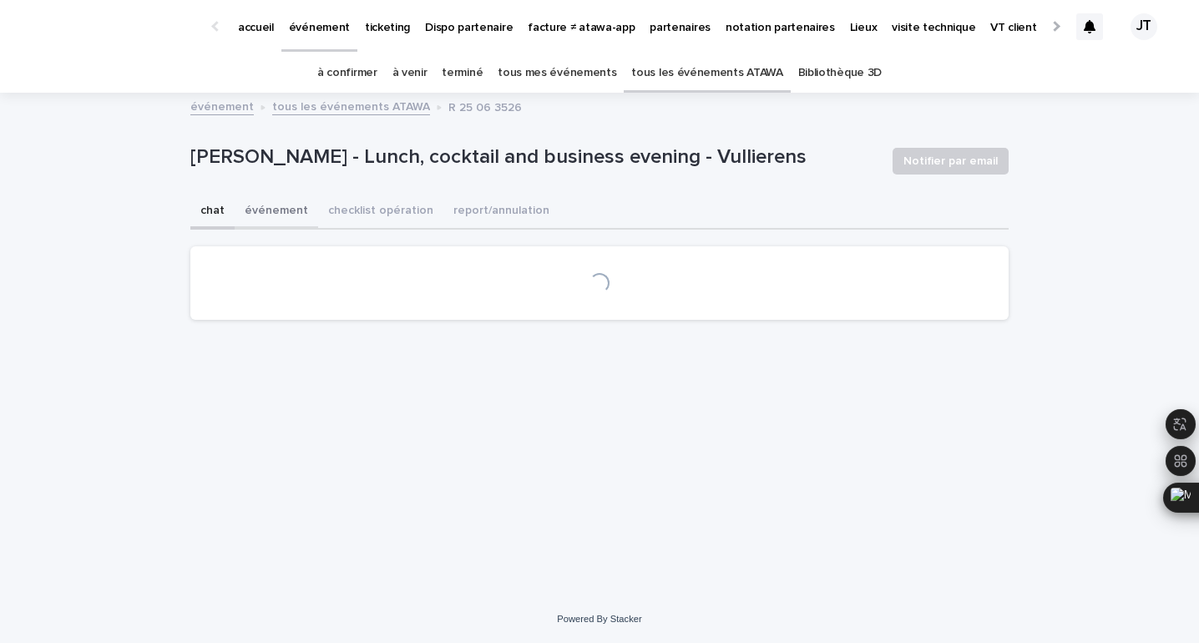
click at [276, 209] on button "événement" at bounding box center [276, 212] width 83 height 35
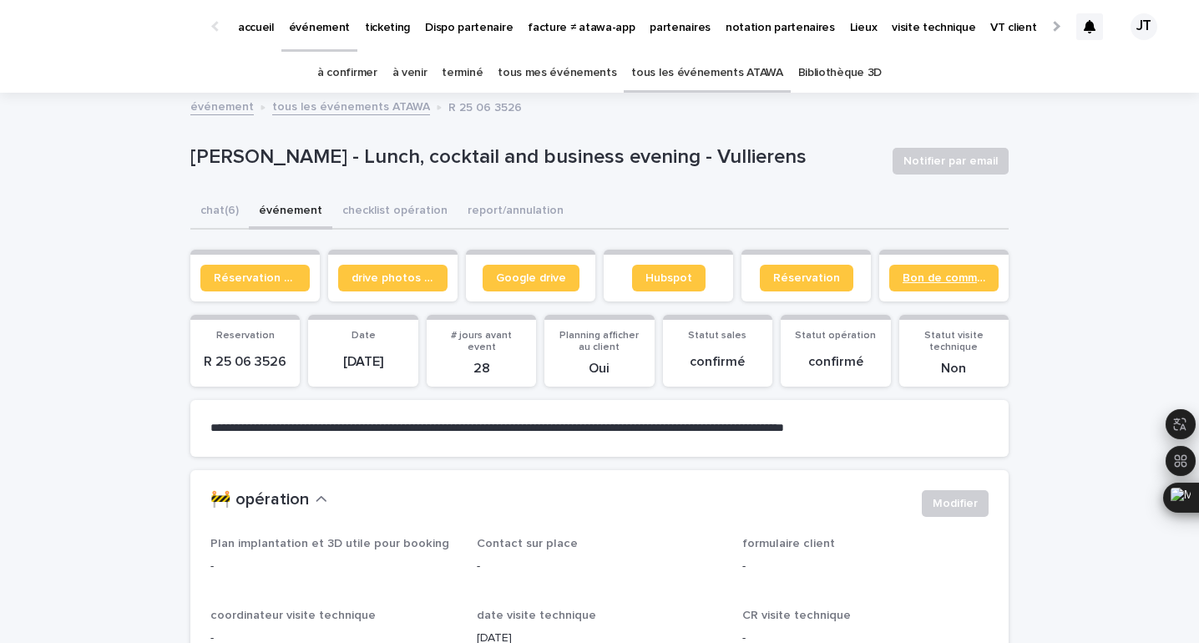
click at [951, 280] on span "Bon de commande" at bounding box center [943, 278] width 83 height 12
click at [201, 207] on button "chat (6)" at bounding box center [219, 212] width 58 height 35
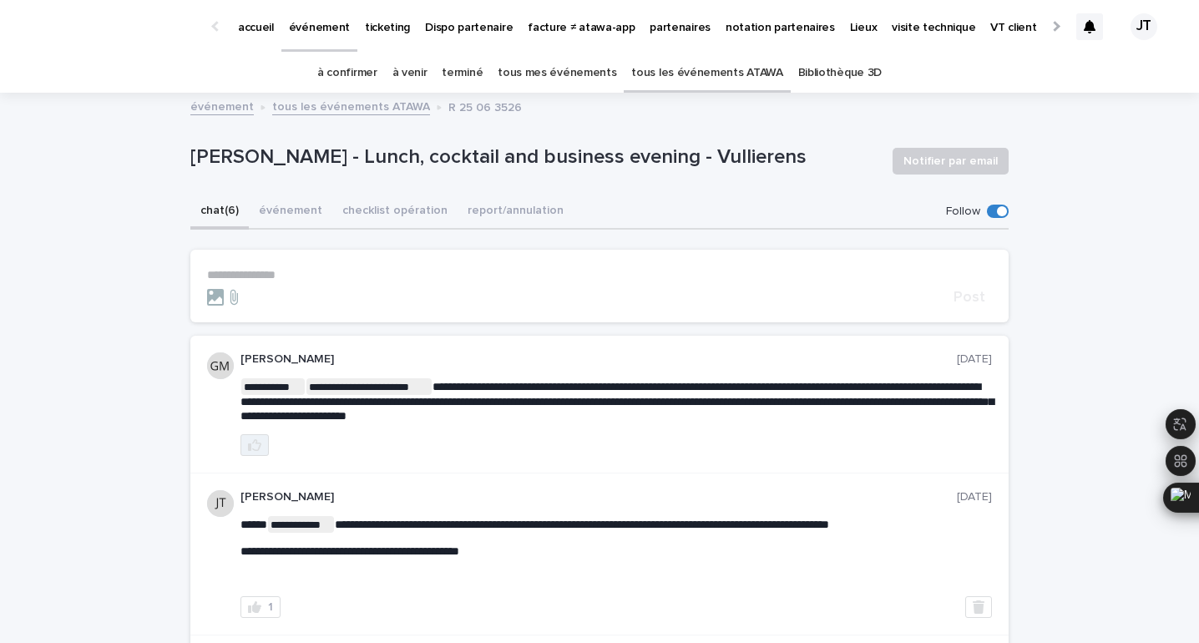
click at [256, 439] on icon "button" at bounding box center [254, 445] width 13 height 12
click at [283, 205] on button "événement" at bounding box center [290, 212] width 83 height 35
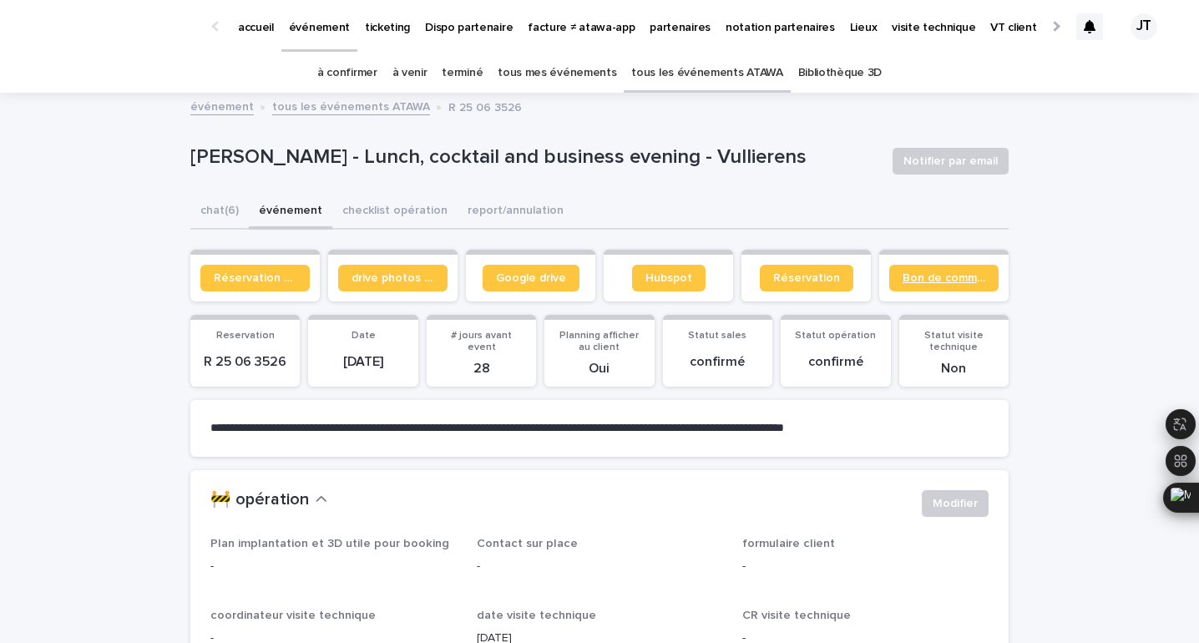
click at [901, 278] on link "Bon de commande" at bounding box center [943, 278] width 109 height 27
click at [212, 210] on button "chat (6)" at bounding box center [219, 212] width 58 height 35
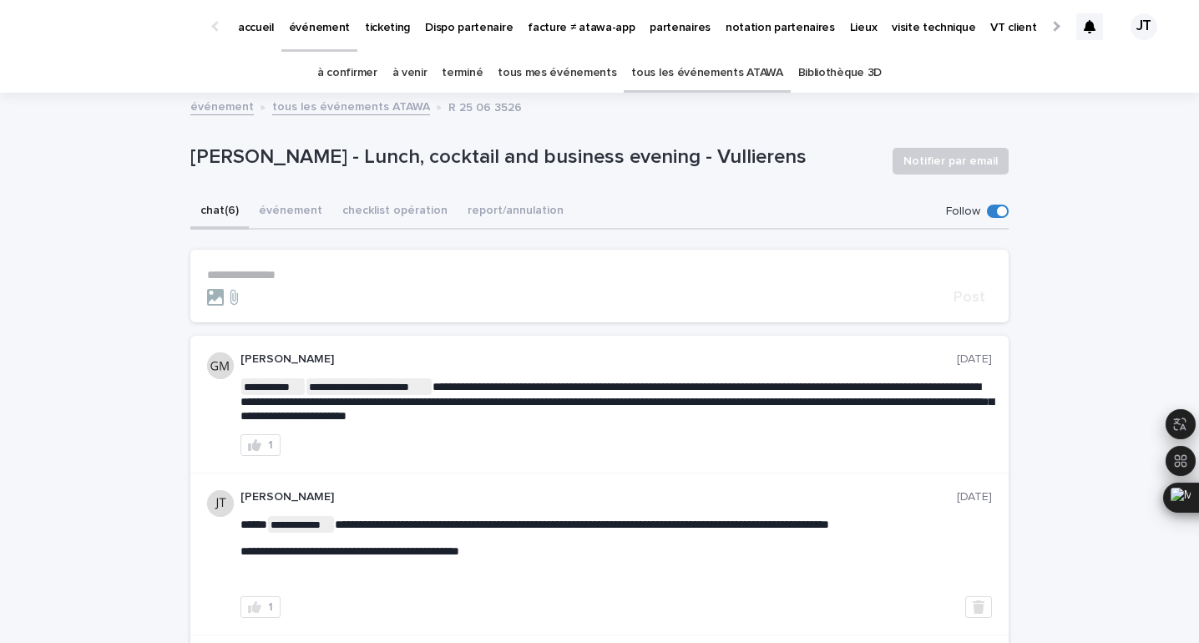
click at [332, 276] on p "**********" at bounding box center [599, 275] width 785 height 14
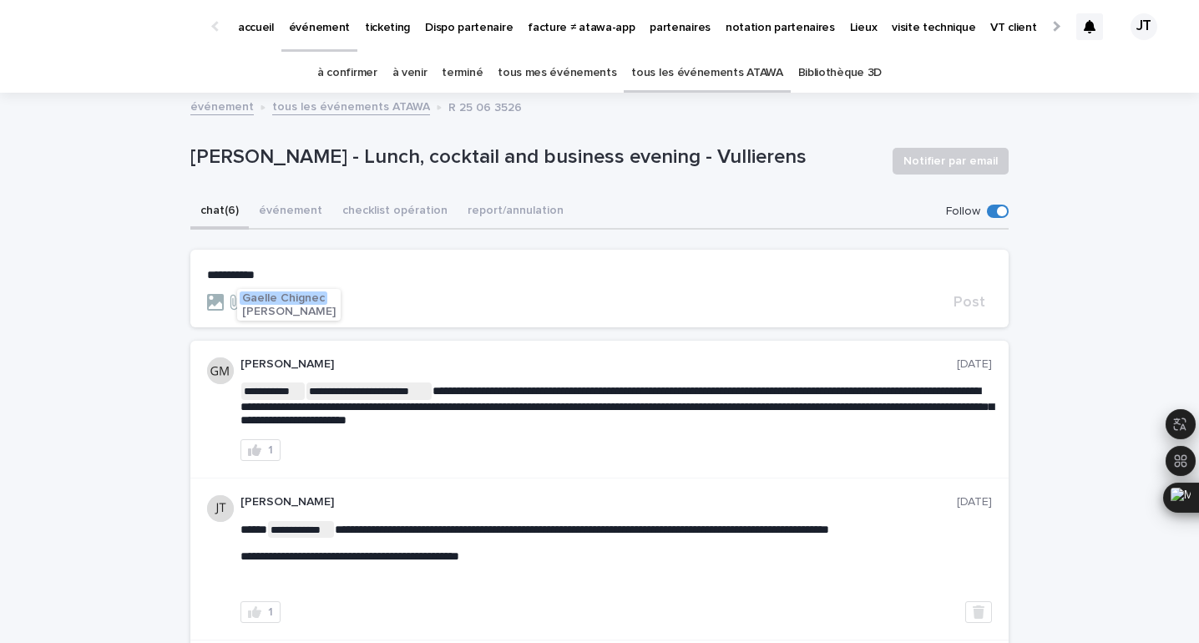
click at [299, 308] on span "[PERSON_NAME]" at bounding box center [289, 312] width 94 height 12
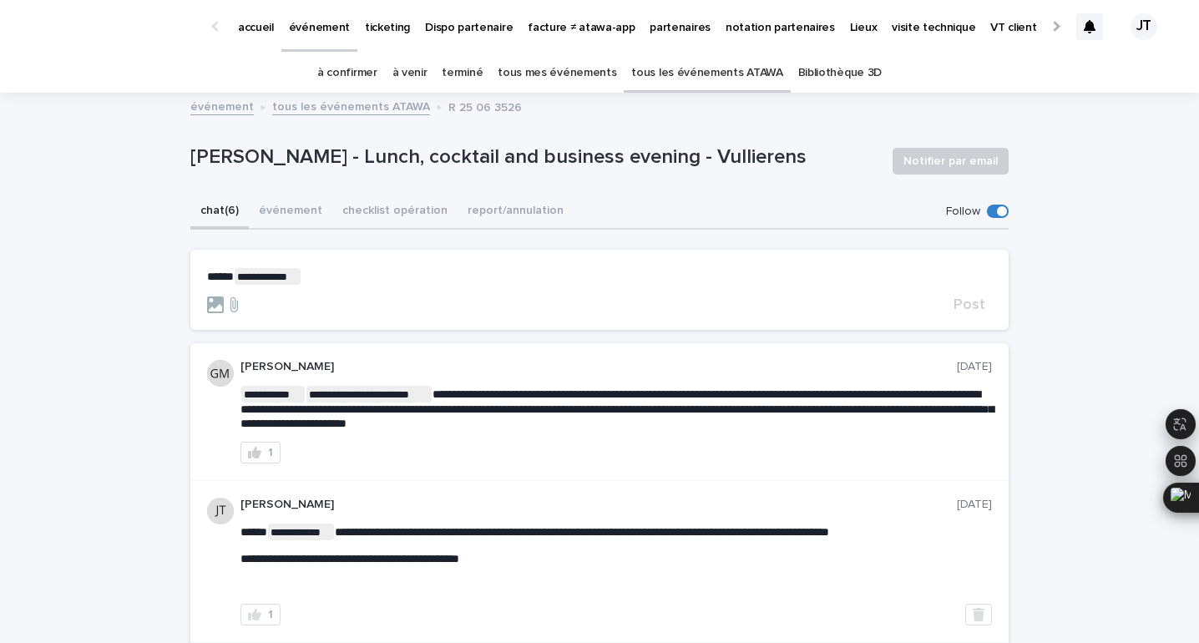
click at [325, 275] on p "**********" at bounding box center [599, 276] width 785 height 17
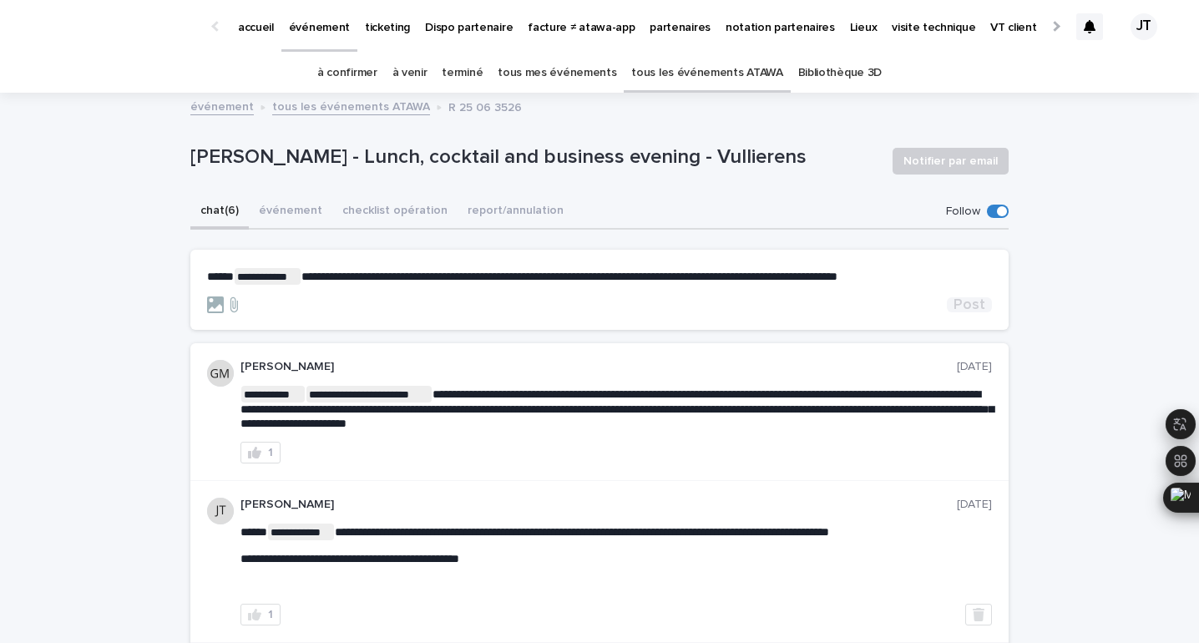
click at [960, 306] on span "Post" at bounding box center [969, 304] width 32 height 15
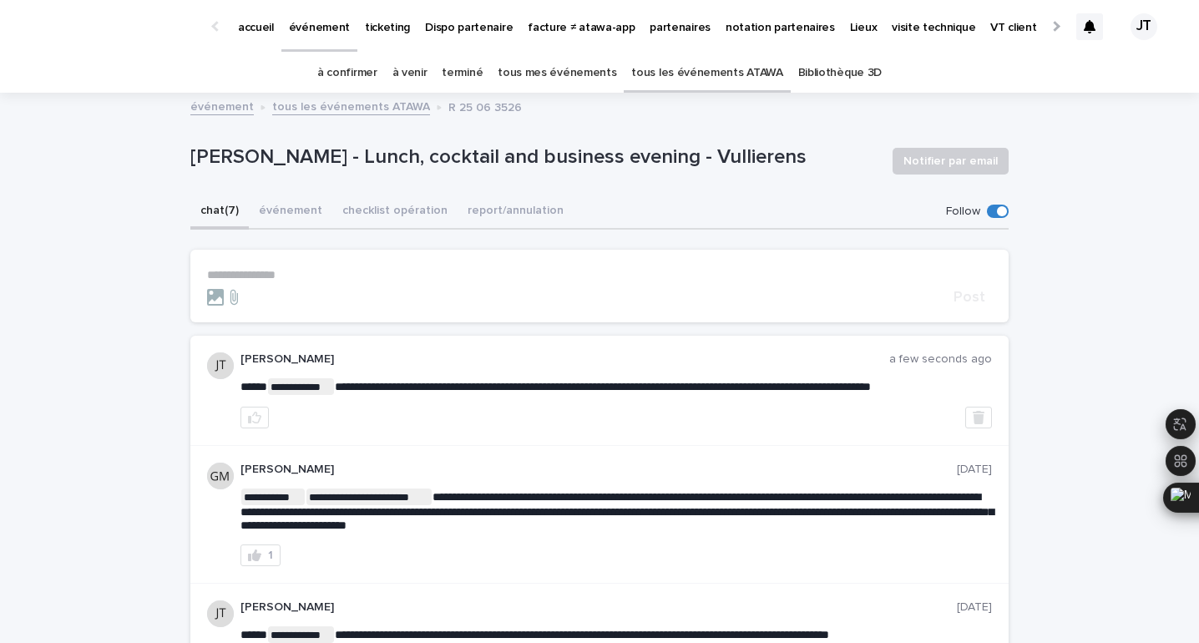
click at [784, 158] on p "[PERSON_NAME] - Lunch, cocktail and business evening - Vullierens" at bounding box center [534, 157] width 689 height 24
copy p "Vullierens"
click at [367, 73] on link "à confirmer" at bounding box center [347, 72] width 60 height 39
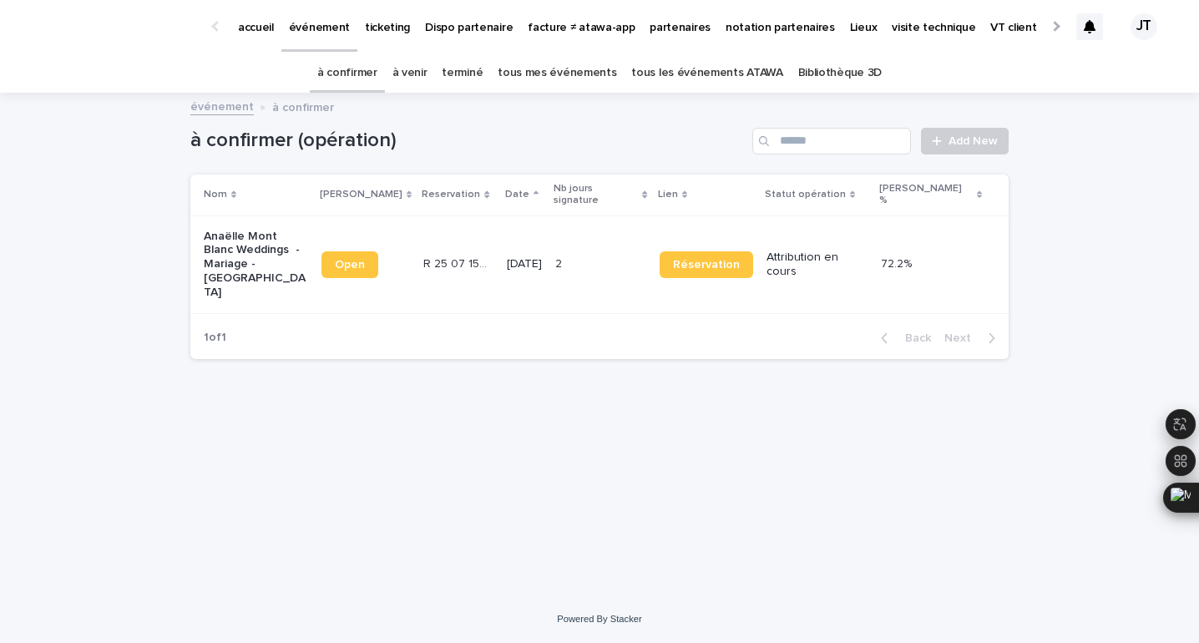
click at [488, 260] on td "R 25 07 1505 R 25 07 1505" at bounding box center [458, 264] width 83 height 98
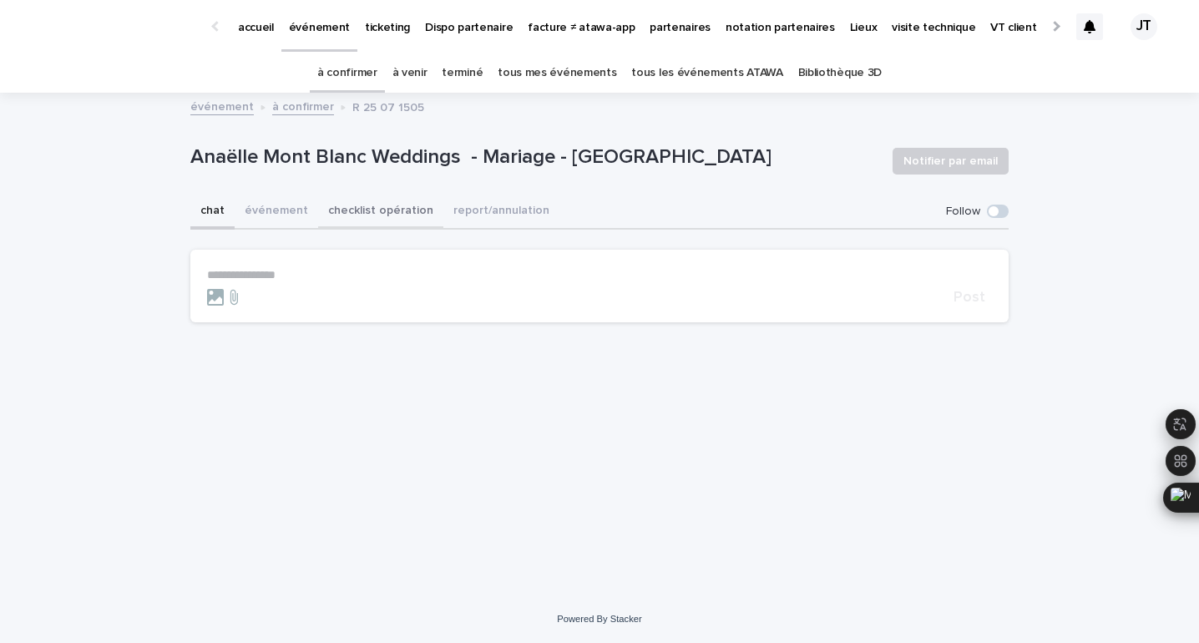
click at [340, 207] on button "checklist opération" at bounding box center [380, 212] width 125 height 35
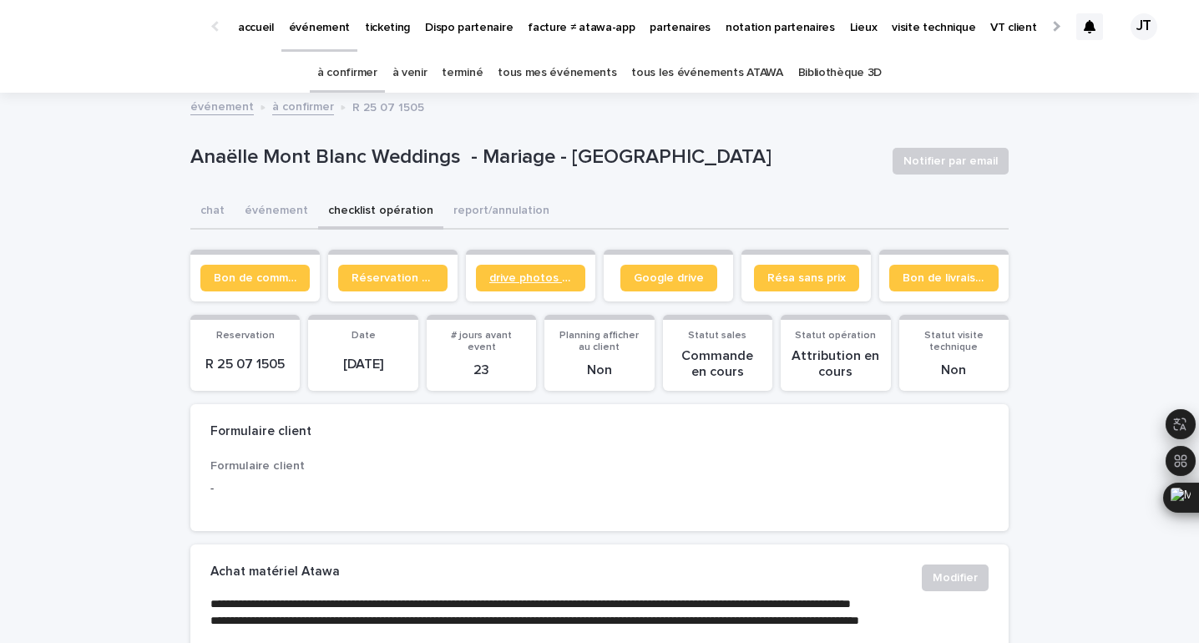
click at [550, 278] on span "drive photos coordinateur" at bounding box center [530, 278] width 83 height 12
click at [251, 23] on p "accueil" at bounding box center [256, 17] width 36 height 35
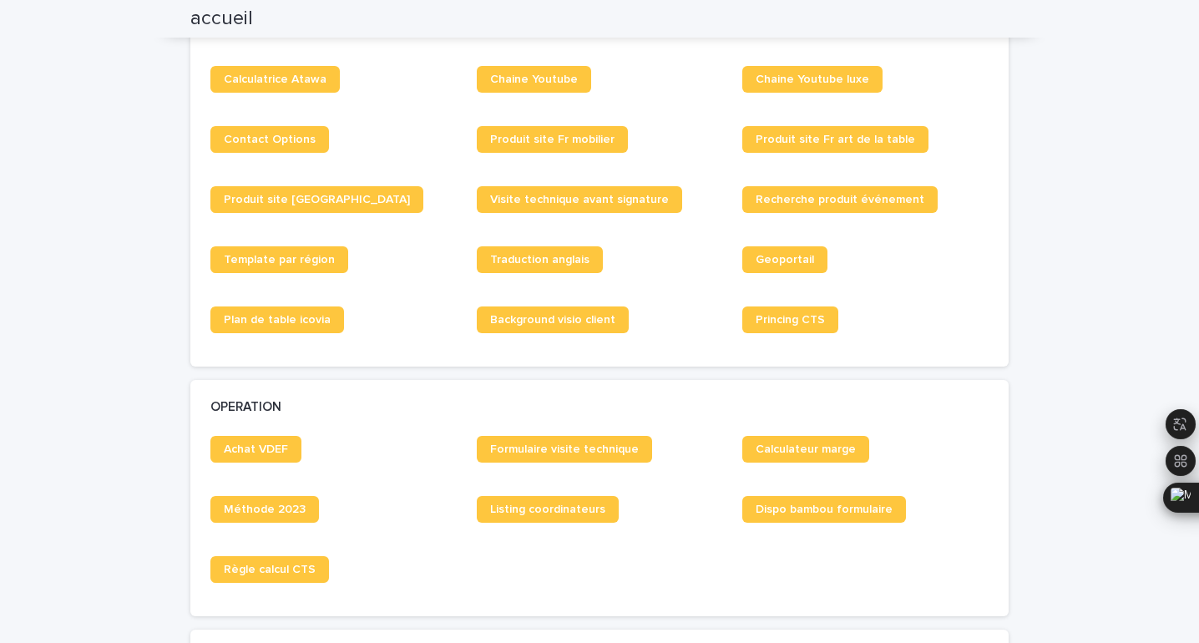
scroll to position [1205, 0]
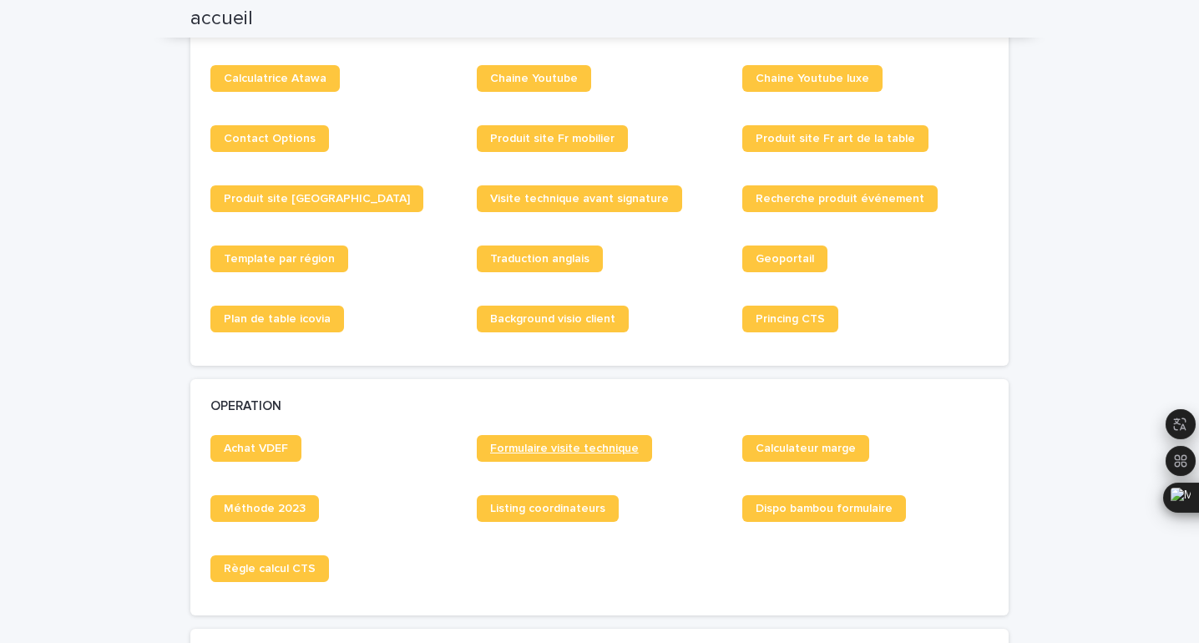
click at [544, 450] on span "Formulaire visite technique" at bounding box center [564, 448] width 149 height 12
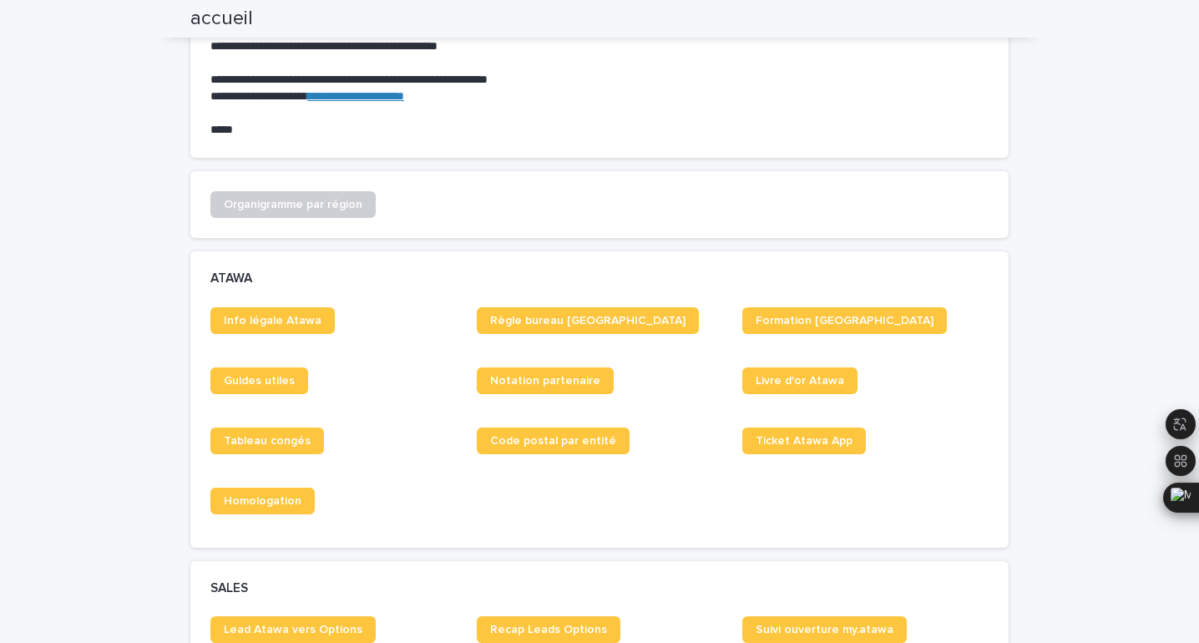
scroll to position [0, 0]
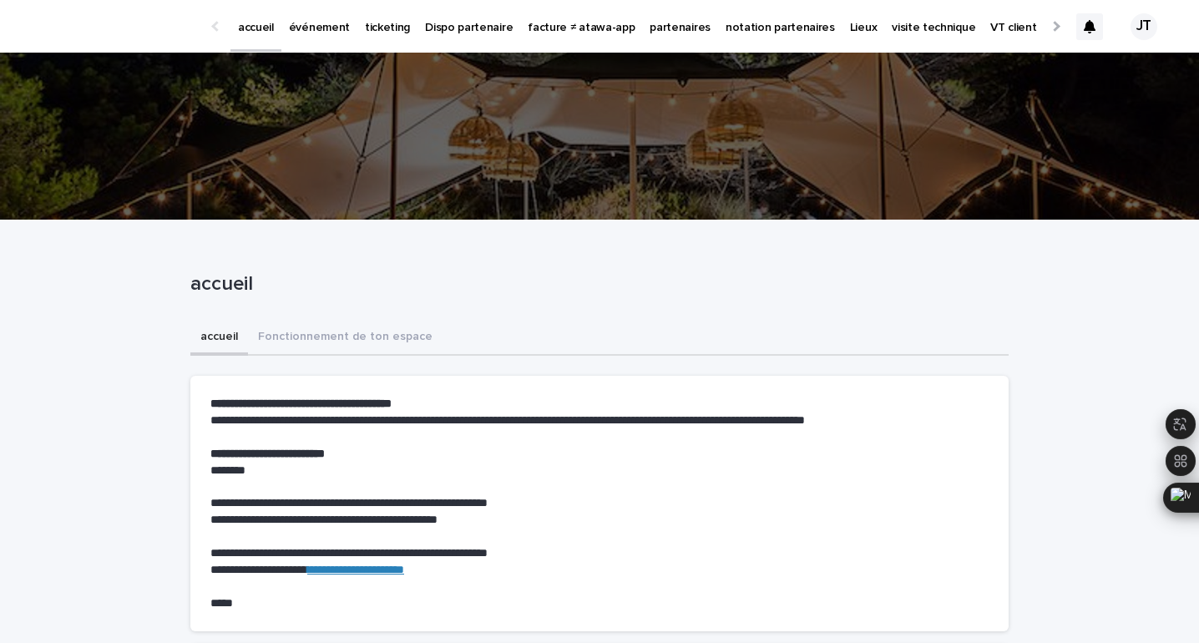
click at [1084, 33] on icon at bounding box center [1090, 26] width 12 height 13
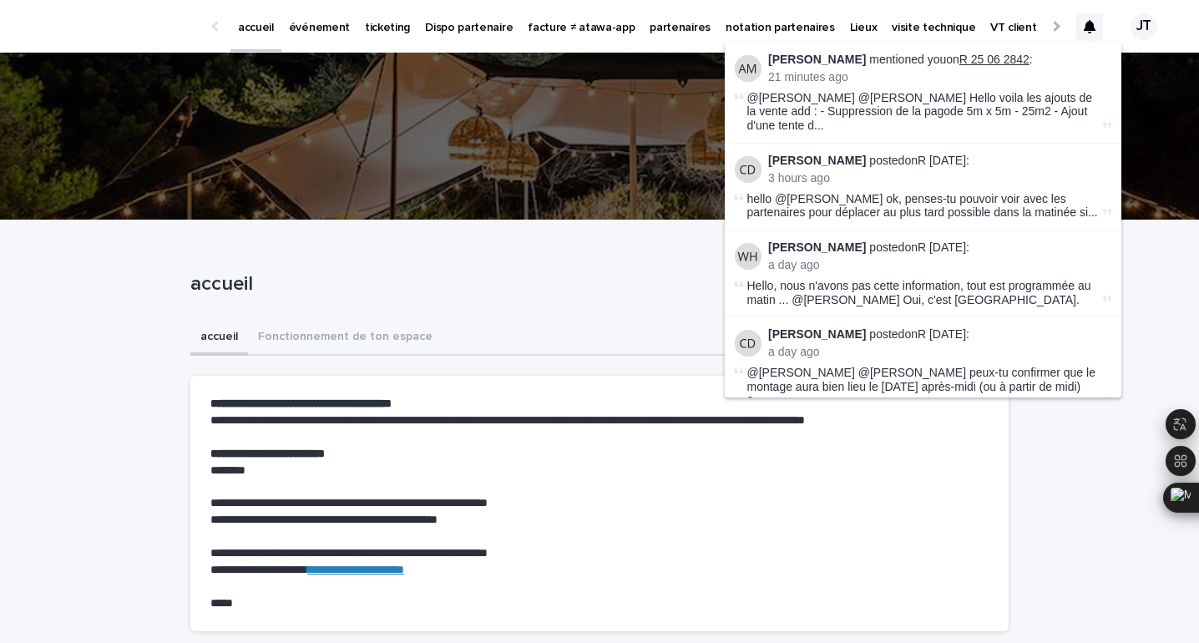
click at [1021, 54] on link "R 25 06 2842" at bounding box center [994, 59] width 70 height 13
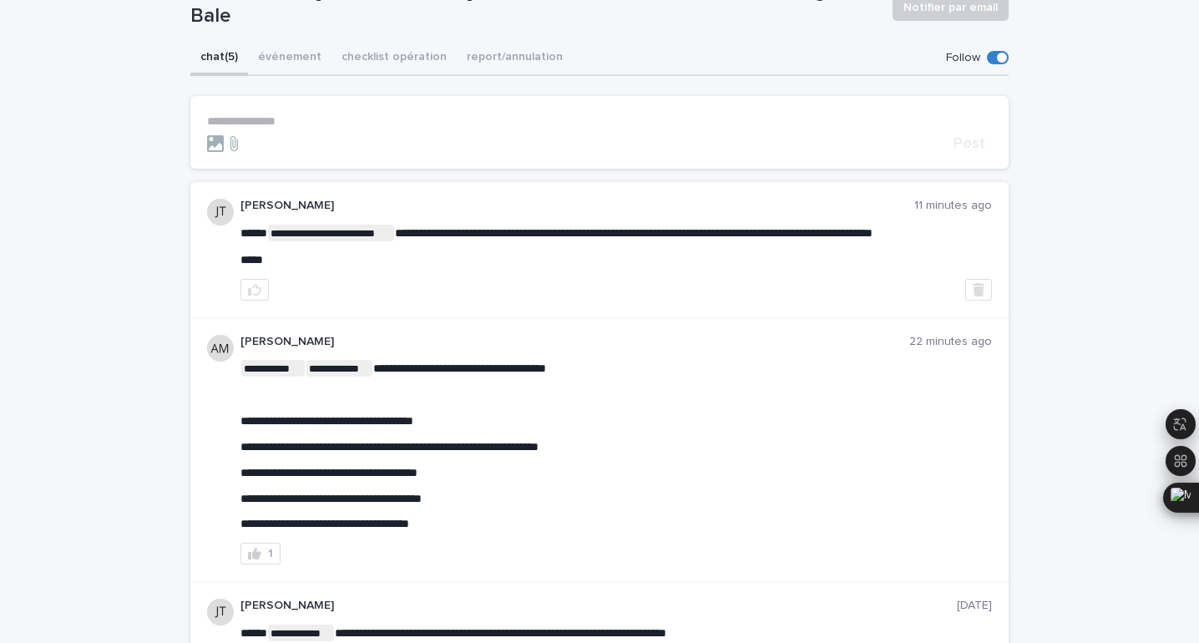
scroll to position [161, 0]
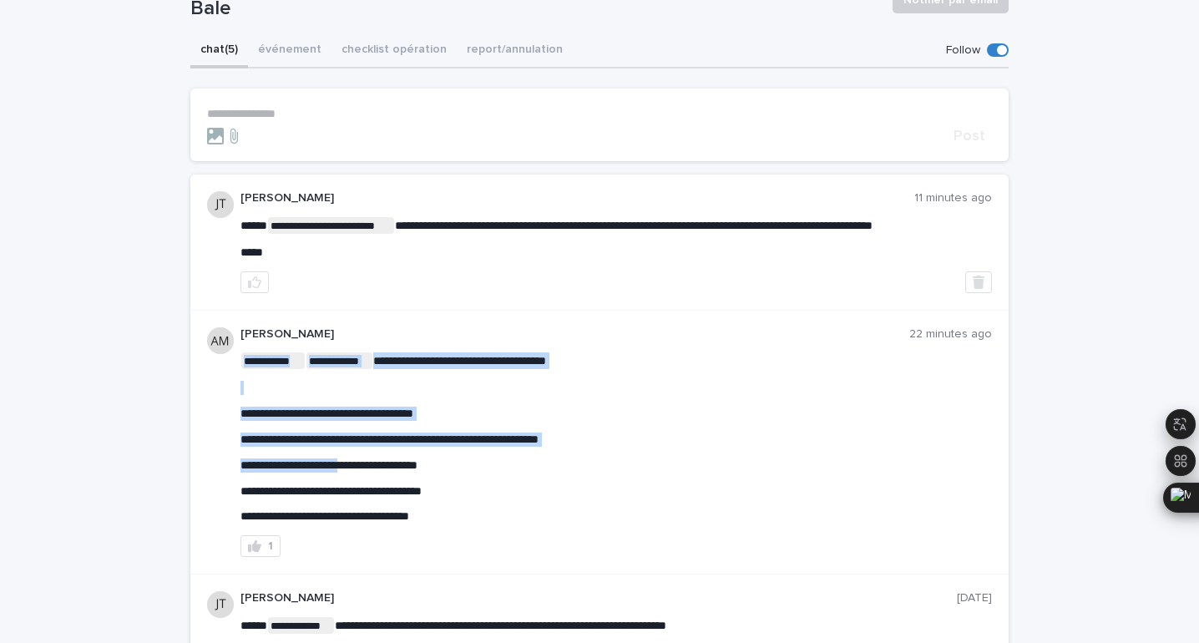
drag, startPoint x: 231, startPoint y: 396, endPoint x: 362, endPoint y: 467, distance: 149.0
click at [362, 467] on div "**********" at bounding box center [599, 443] width 818 height 265
click at [362, 467] on span "**********" at bounding box center [328, 465] width 177 height 12
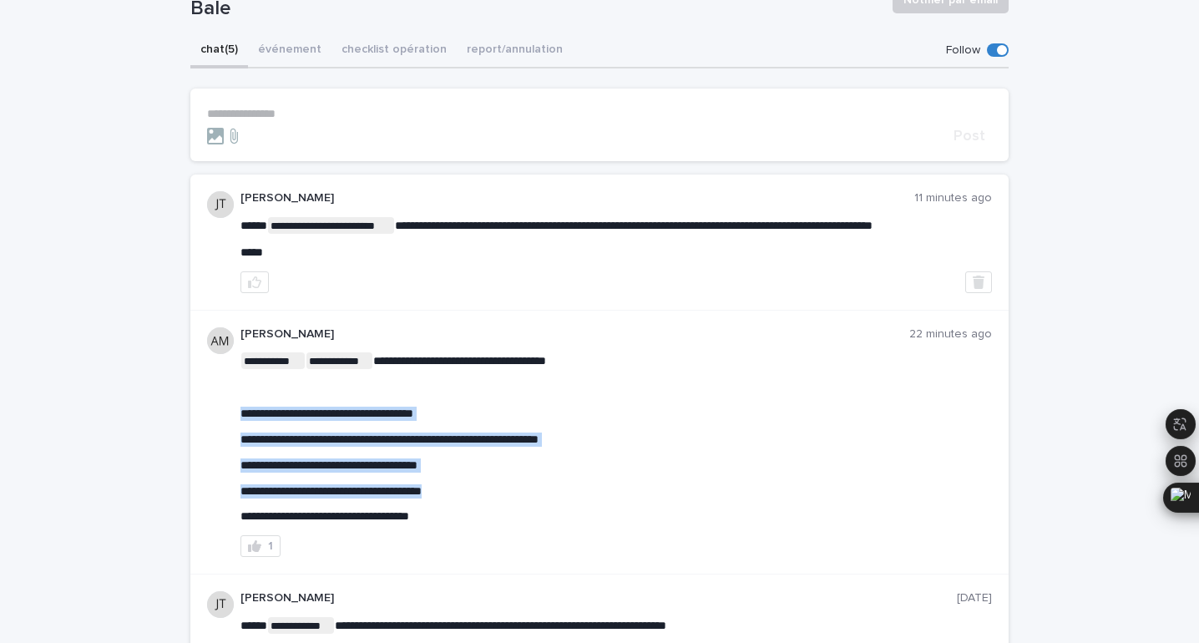
drag, startPoint x: 234, startPoint y: 409, endPoint x: 498, endPoint y: 503, distance: 280.2
click at [498, 503] on div "**********" at bounding box center [599, 443] width 818 height 265
copy div "**********"
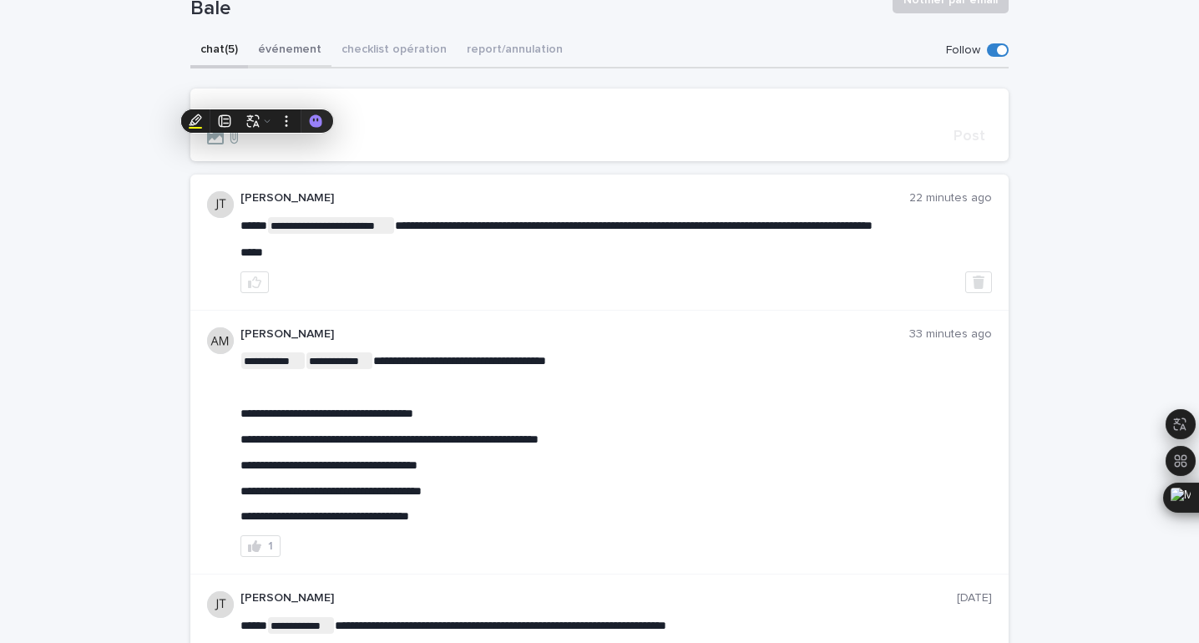
scroll to position [0, 0]
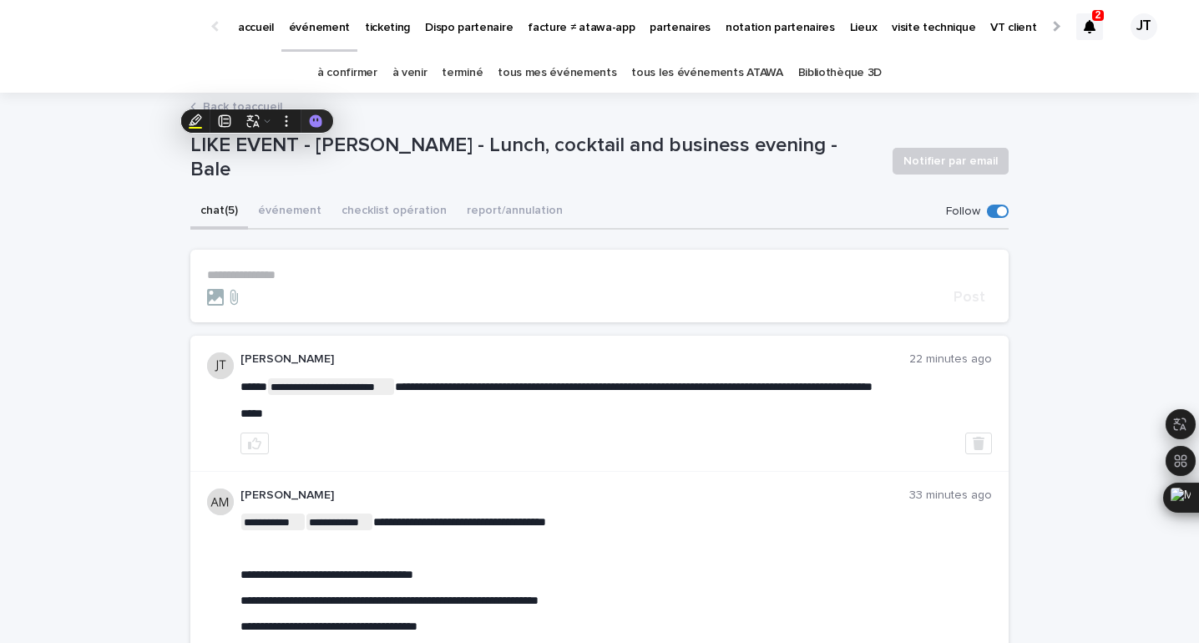
click at [413, 78] on link "à venir" at bounding box center [409, 72] width 35 height 39
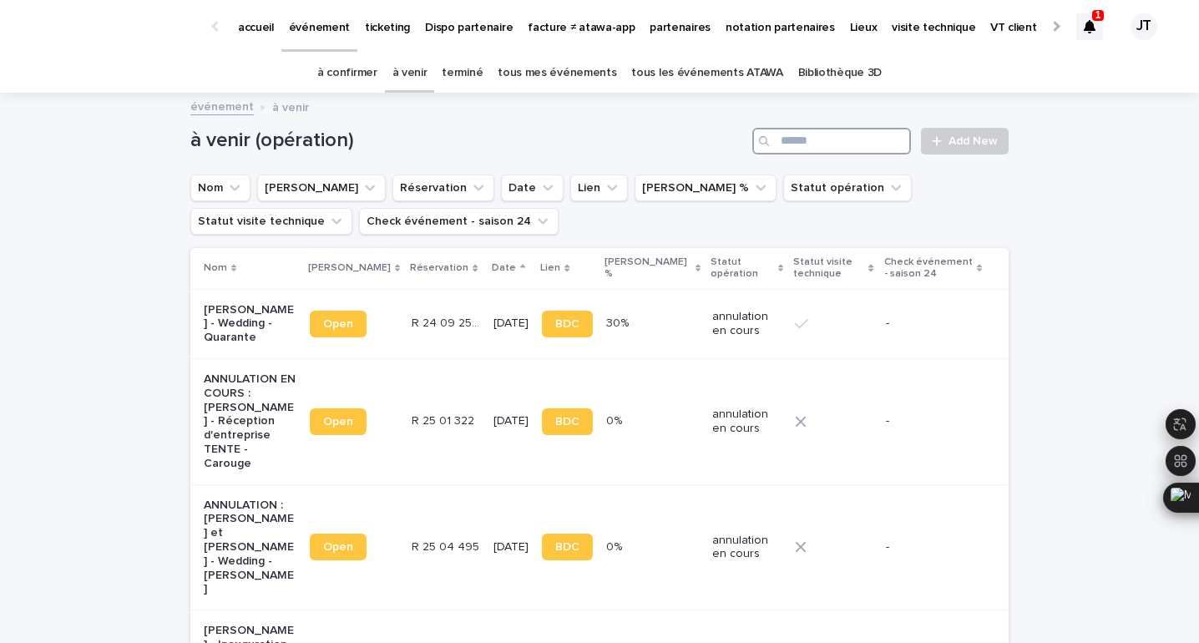
click at [880, 142] on input "Search" at bounding box center [831, 141] width 159 height 27
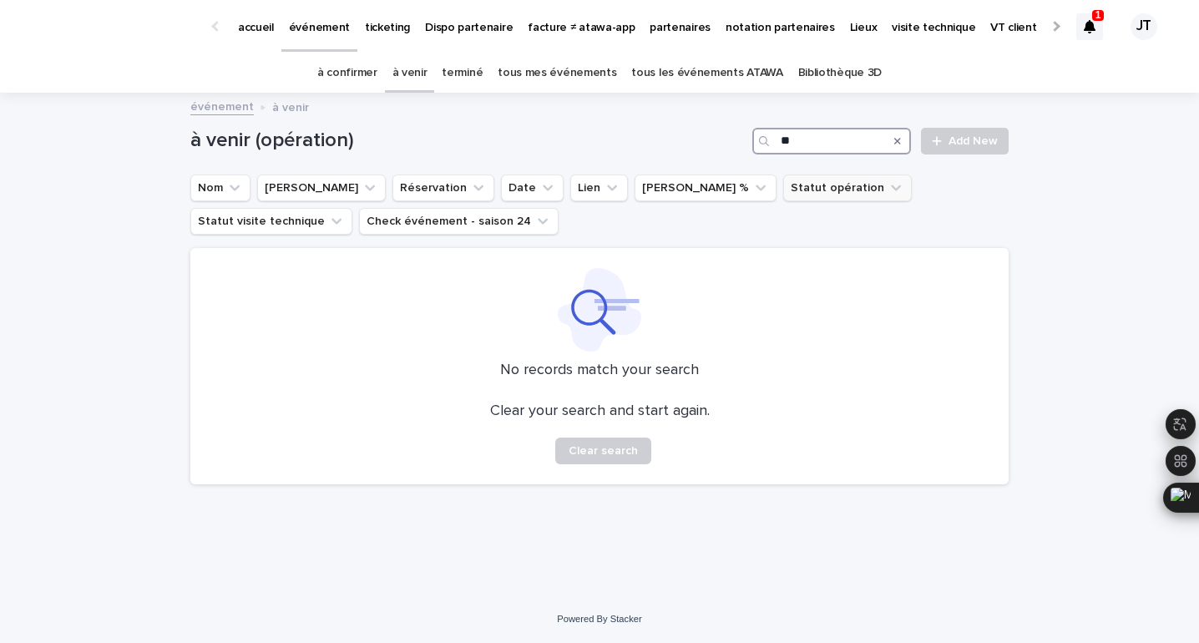
type input "*"
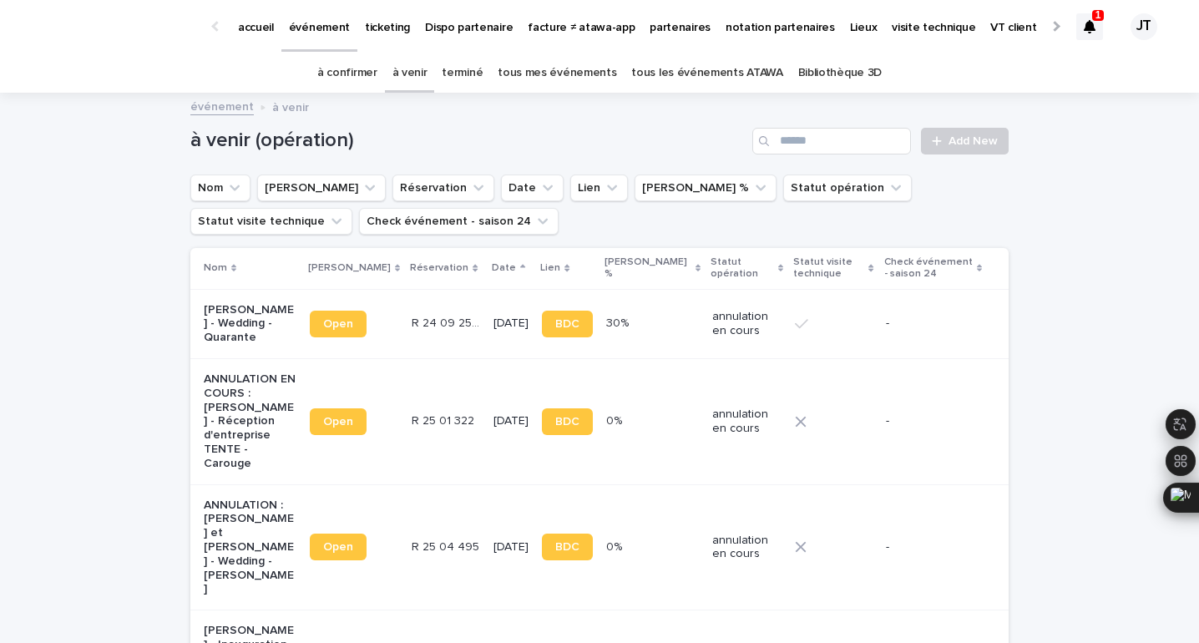
click at [483, 62] on link "terminé" at bounding box center [462, 72] width 41 height 39
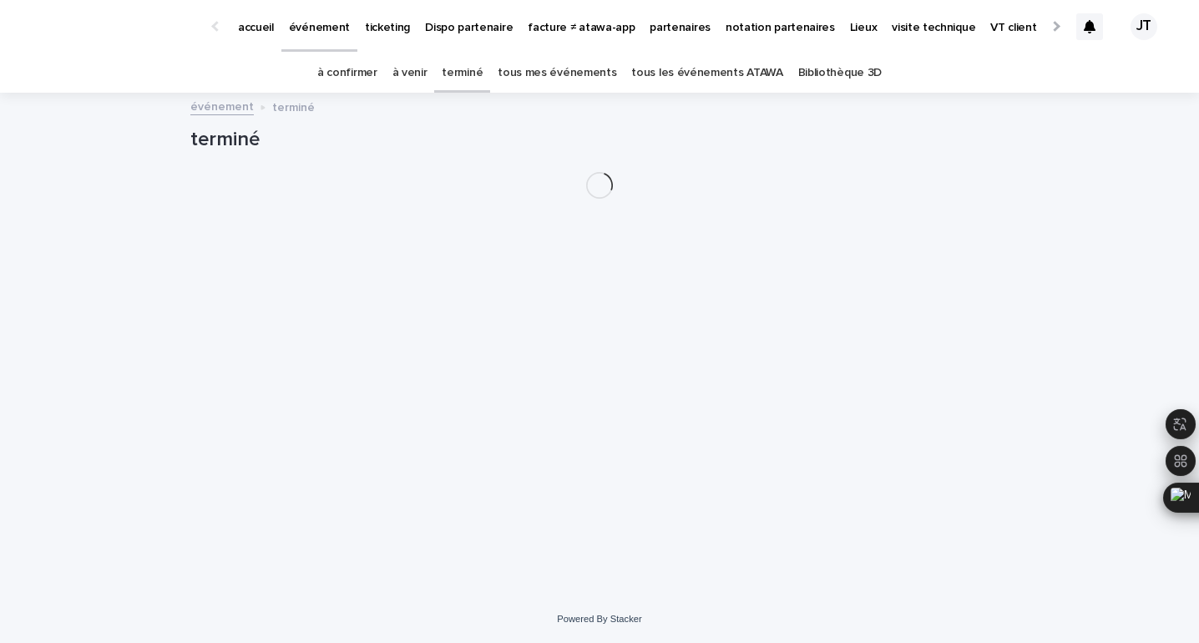
click at [457, 68] on link "terminé" at bounding box center [462, 72] width 41 height 39
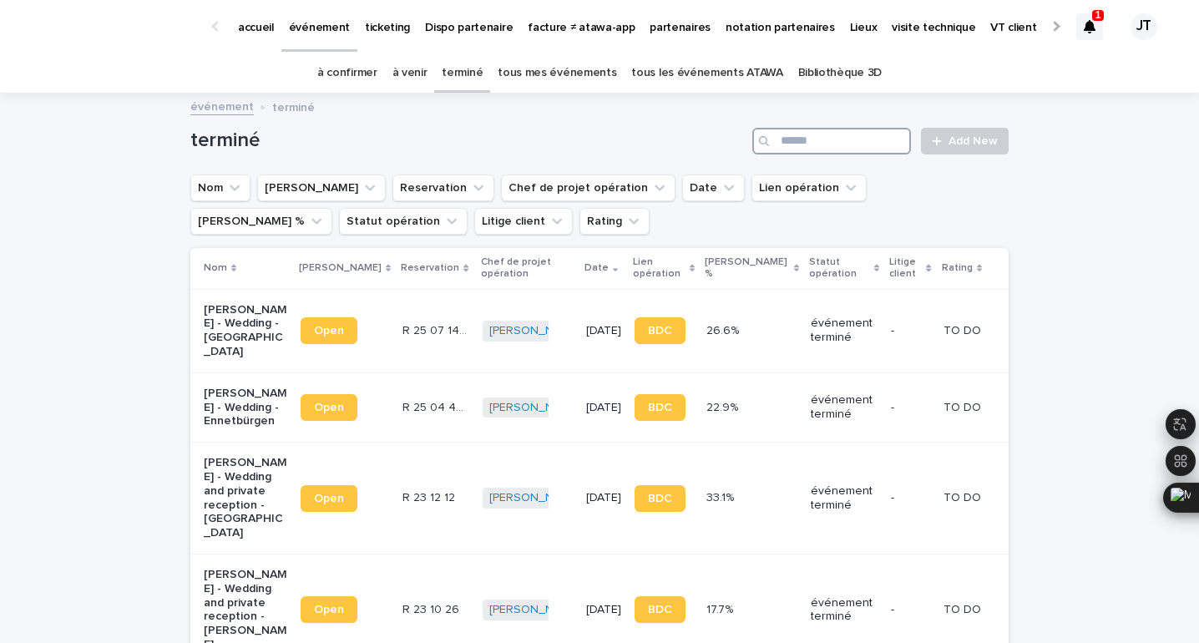
click at [804, 136] on input "Search" at bounding box center [831, 141] width 159 height 27
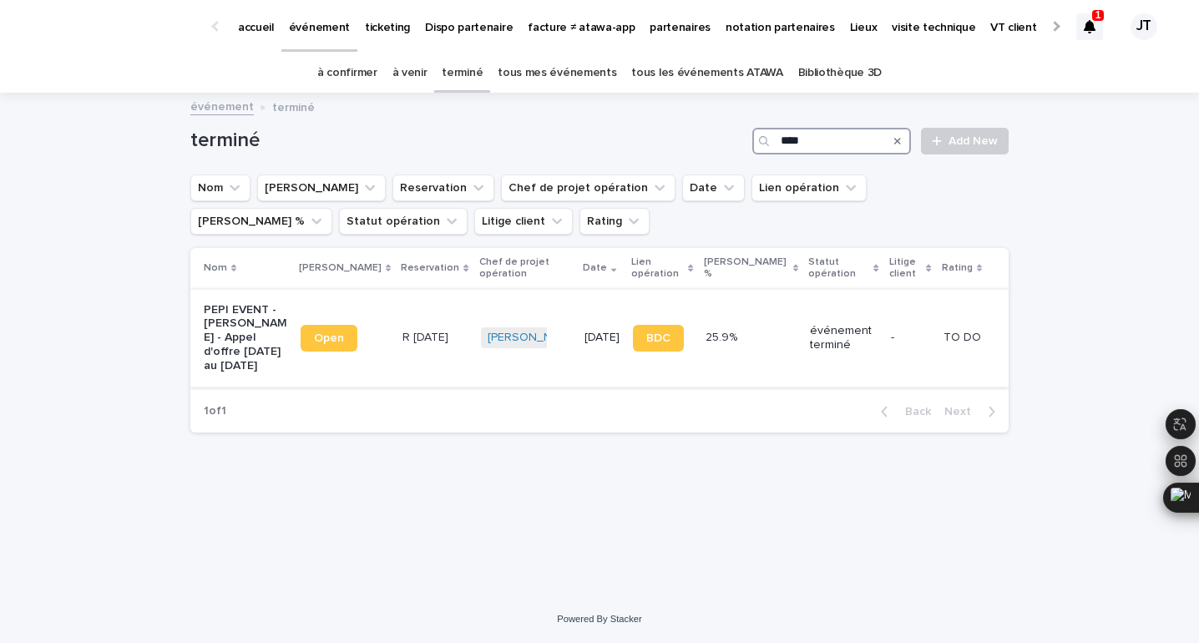
type input "****"
click at [396, 334] on td "R [DATE] R [DATE]" at bounding box center [435, 338] width 78 height 98
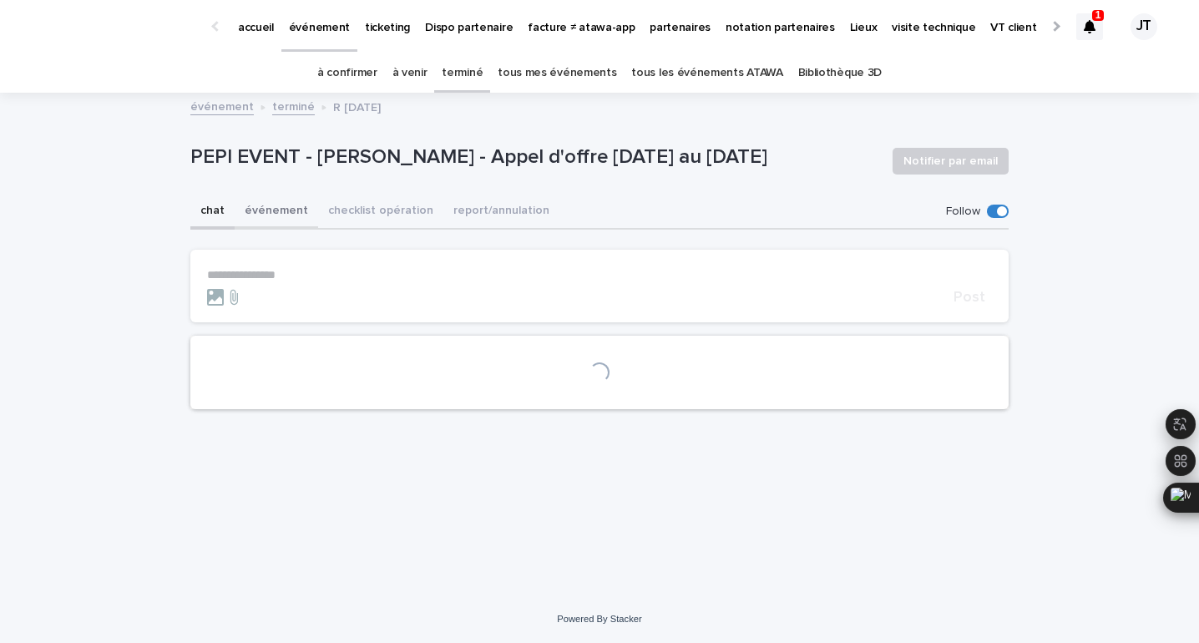
click at [263, 215] on button "événement" at bounding box center [276, 212] width 83 height 35
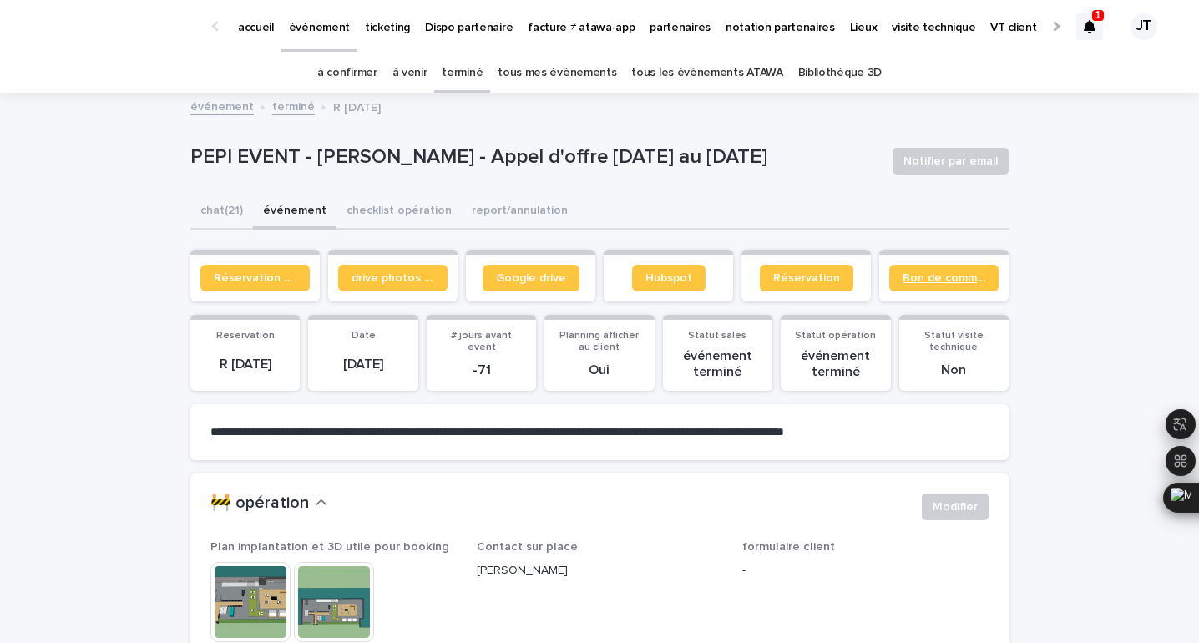
click at [945, 282] on span "Bon de commande" at bounding box center [943, 278] width 83 height 12
click at [421, 68] on link "à venir" at bounding box center [409, 72] width 35 height 39
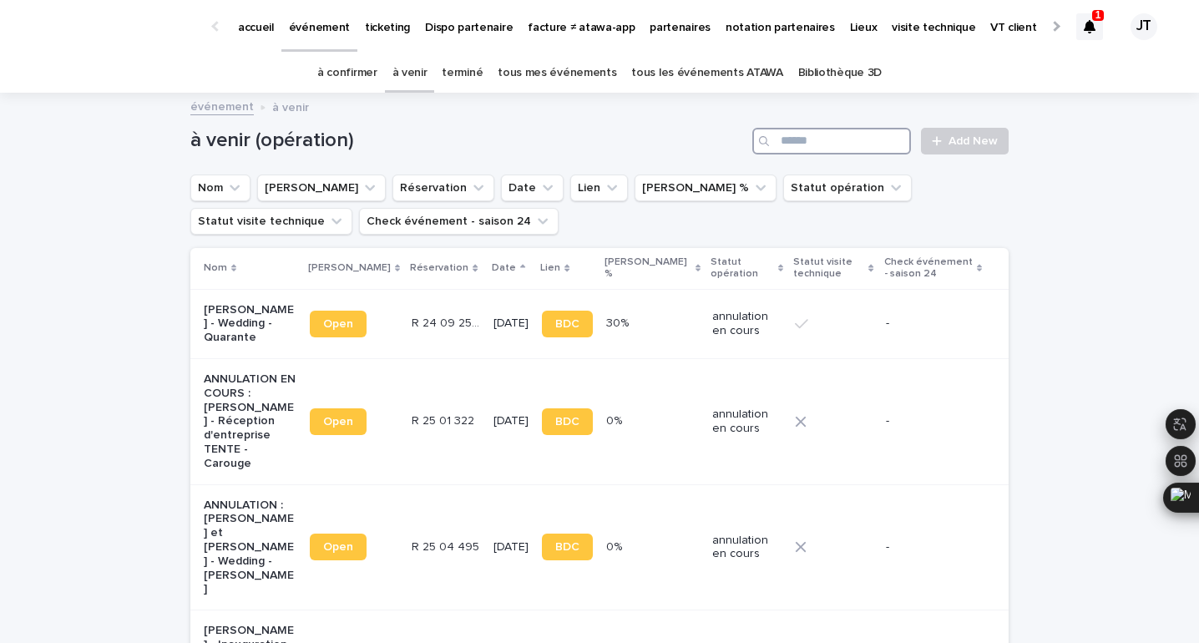
click at [850, 134] on input "Search" at bounding box center [831, 141] width 159 height 27
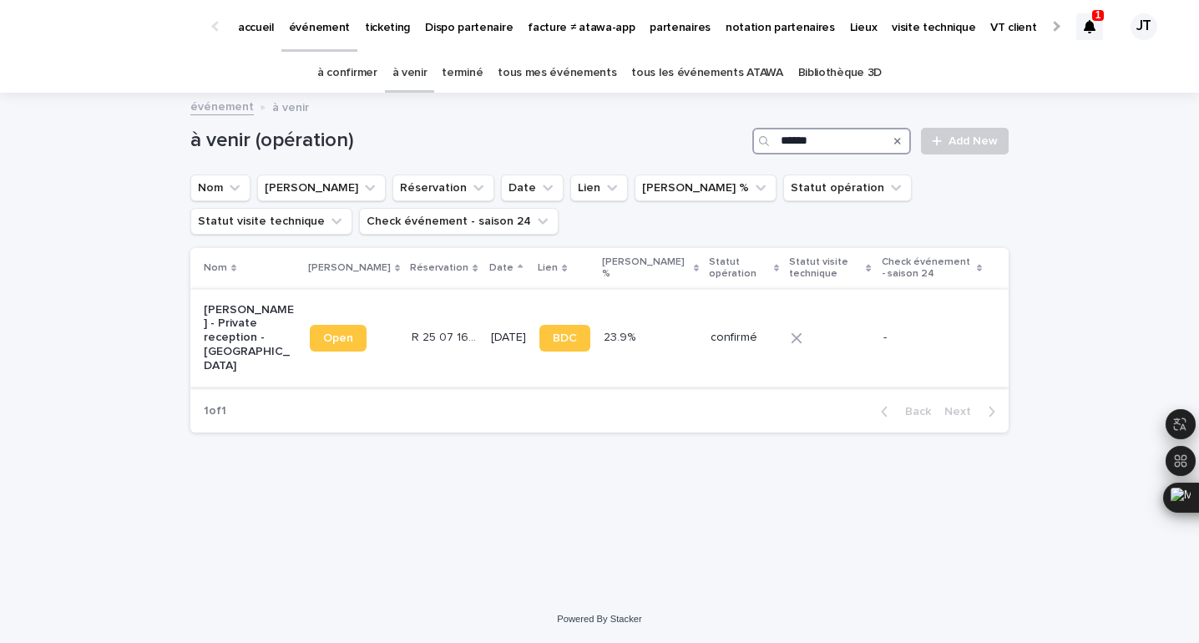
type input "******"
click at [412, 327] on p "R 25 07 1661" at bounding box center [446, 336] width 69 height 18
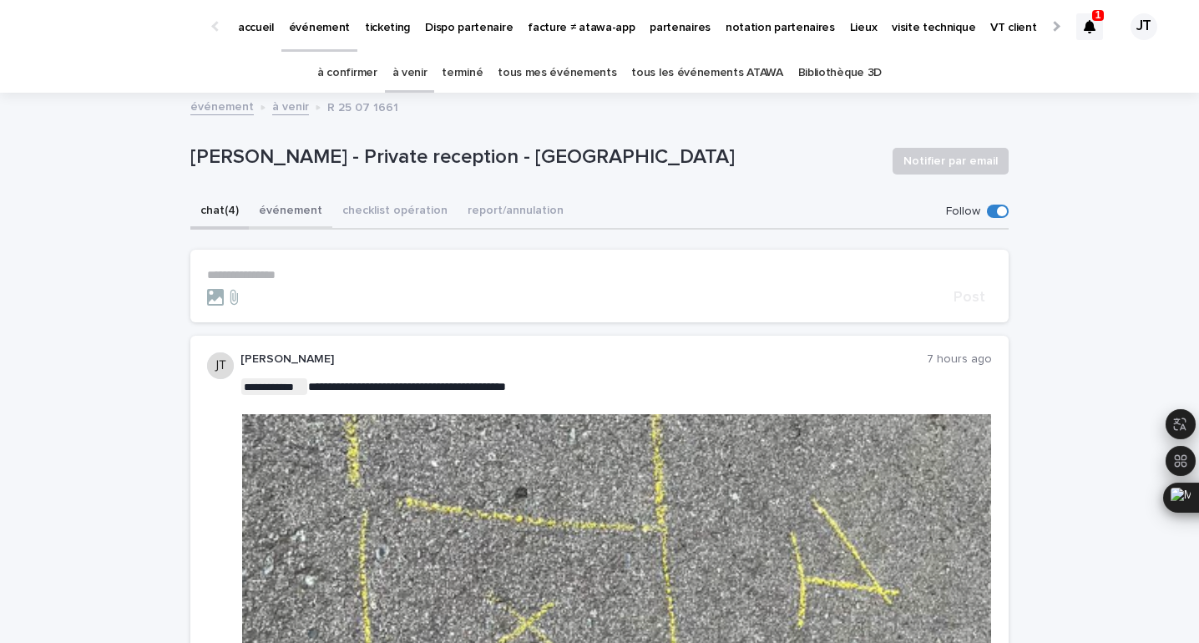
click at [295, 218] on button "événement" at bounding box center [290, 212] width 83 height 35
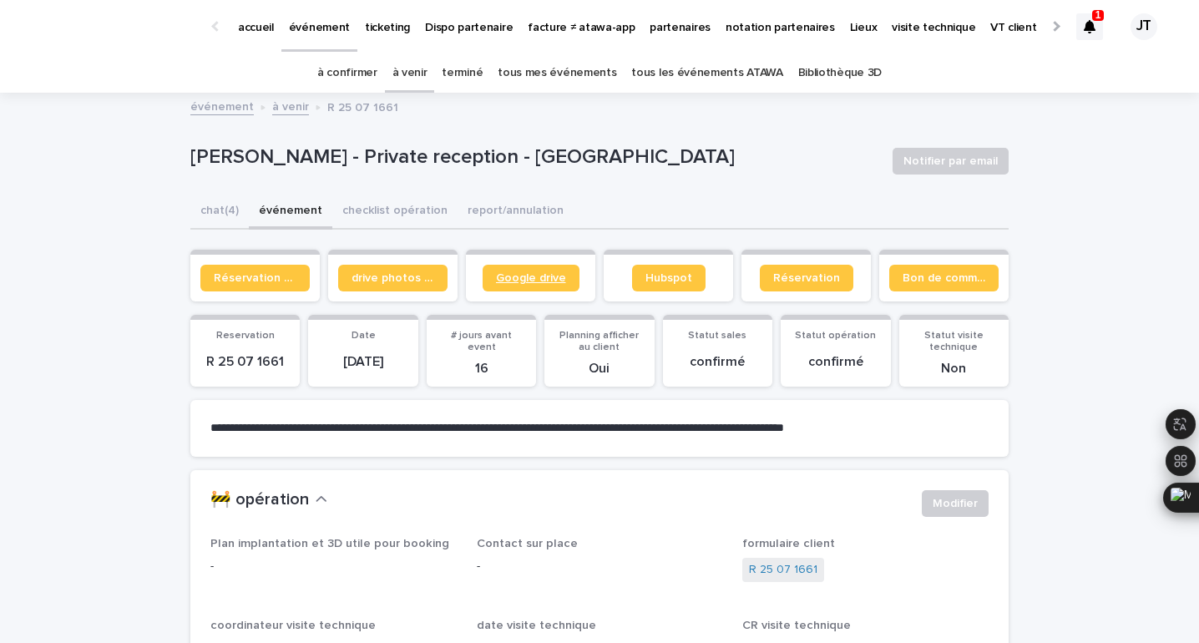
click at [548, 275] on span "Google drive" at bounding box center [531, 278] width 70 height 12
click at [944, 274] on span "Bon de commande" at bounding box center [943, 278] width 83 height 12
click at [409, 66] on link "à venir" at bounding box center [409, 72] width 35 height 39
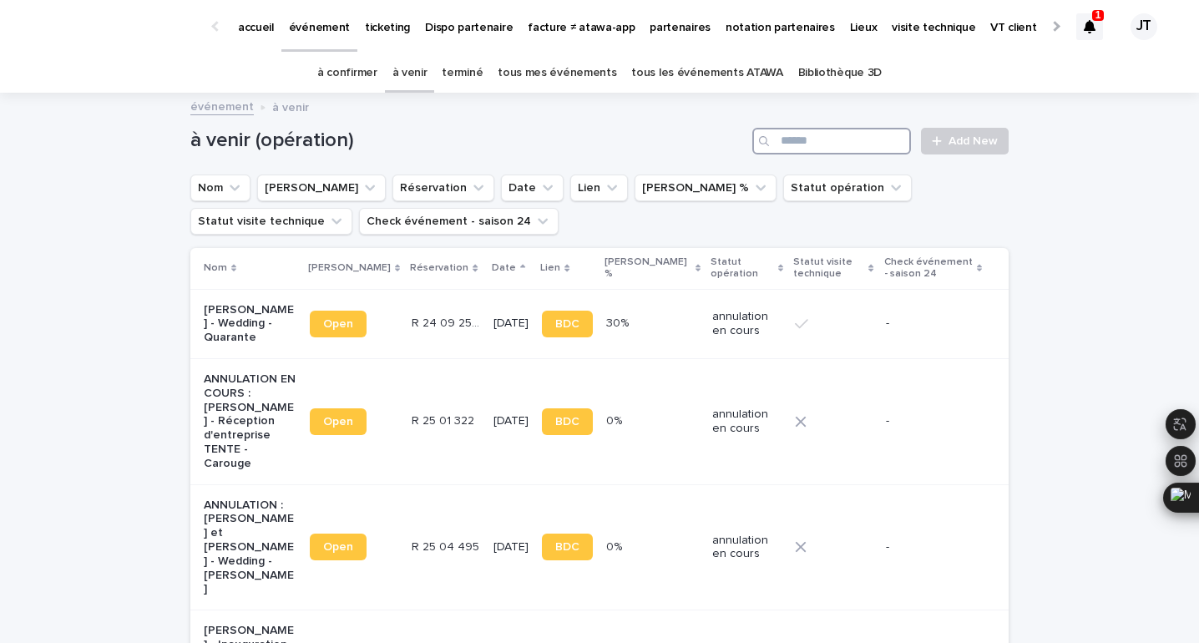
click at [881, 139] on input "Search" at bounding box center [831, 141] width 159 height 27
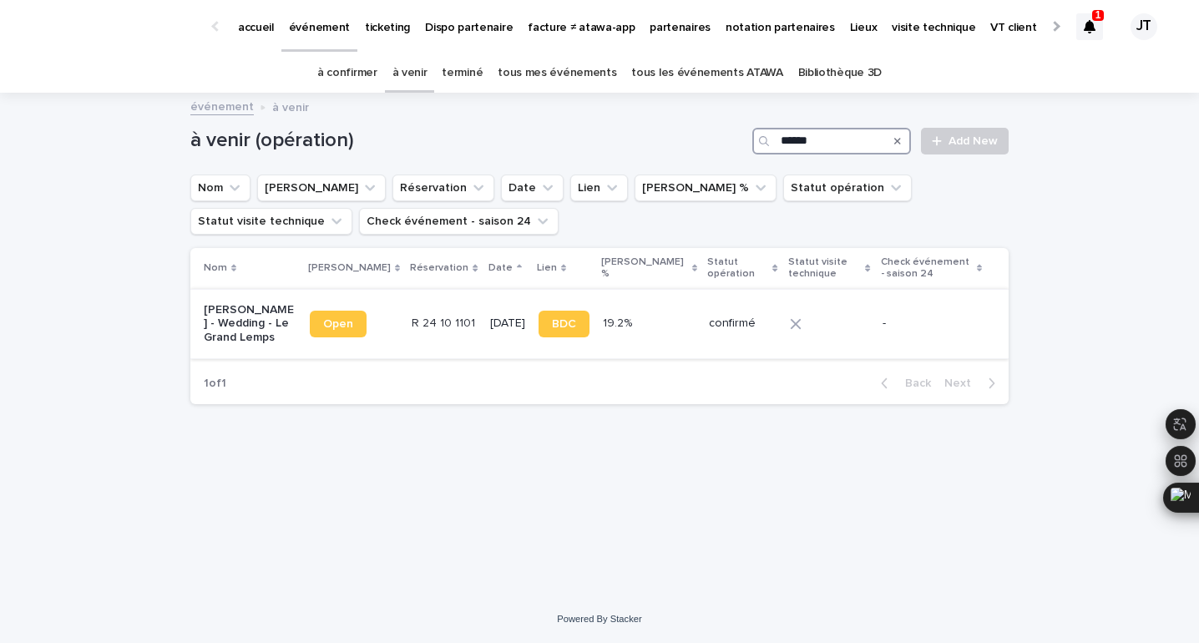
type input "******"
click at [483, 333] on td "[DATE]" at bounding box center [507, 323] width 48 height 69
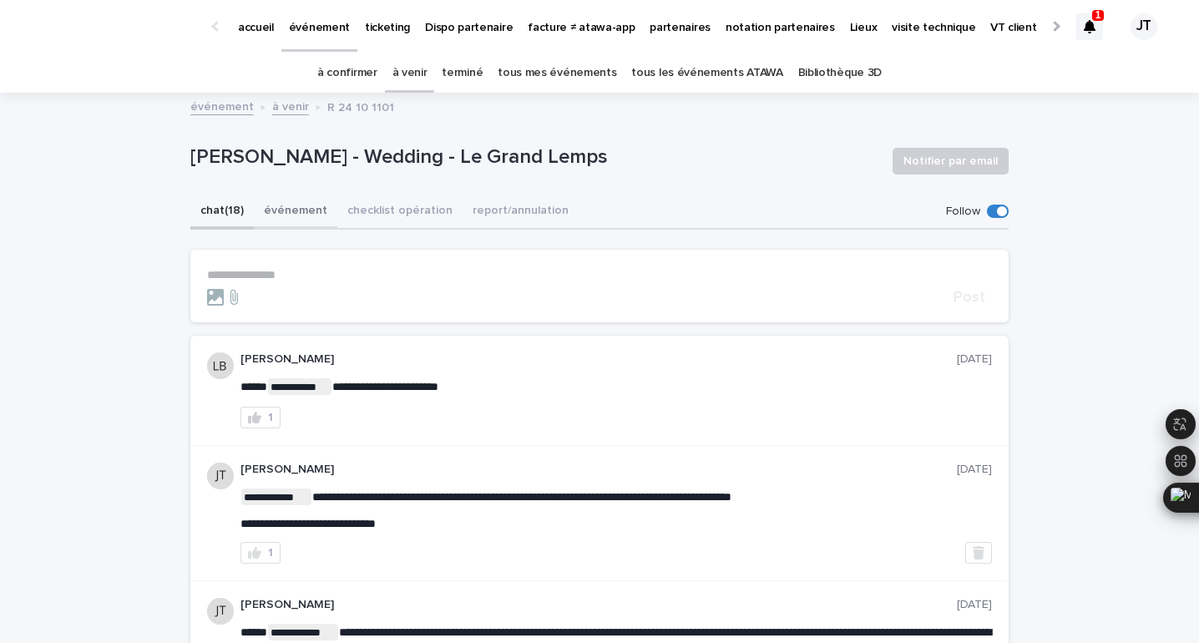
click at [270, 213] on button "événement" at bounding box center [295, 212] width 83 height 35
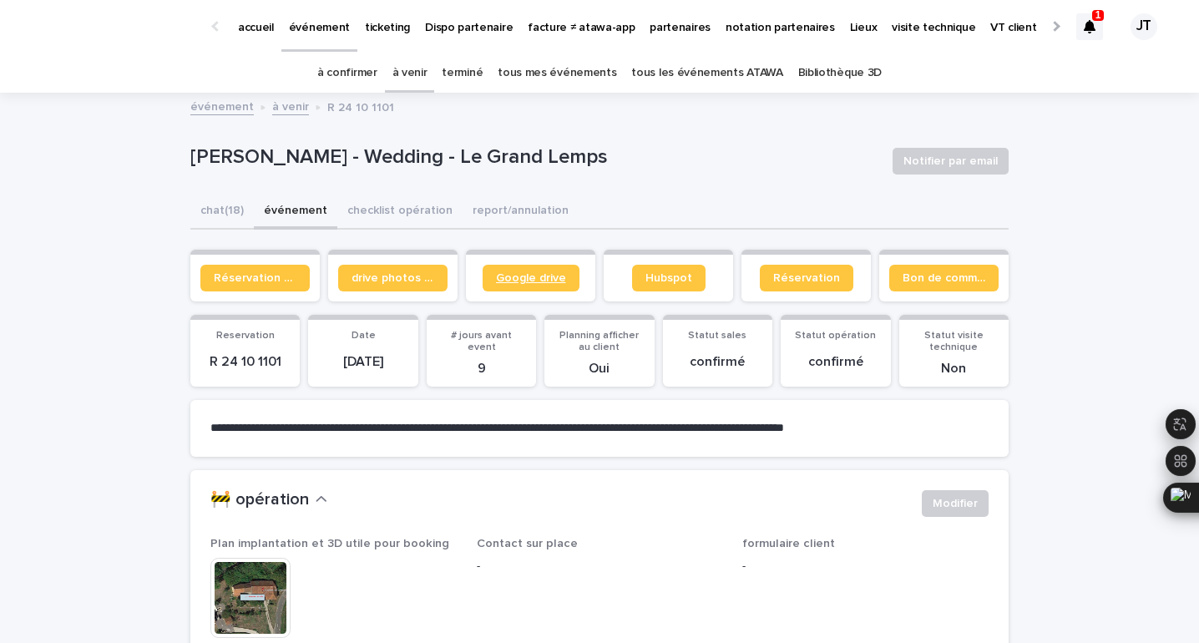
click at [534, 275] on span "Google drive" at bounding box center [531, 278] width 70 height 12
